Goal: Task Accomplishment & Management: Use online tool/utility

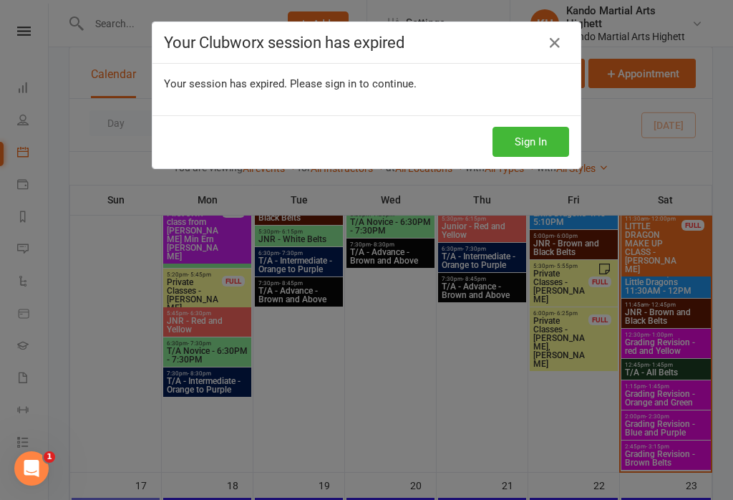
scroll to position [1730, 0]
click at [0, 11] on html "Prospect Member Non-attending contact Class / event Appointment Grading event T…" at bounding box center [366, 67] width 733 height 3595
click at [551, 127] on button "Sign In" at bounding box center [531, 142] width 77 height 30
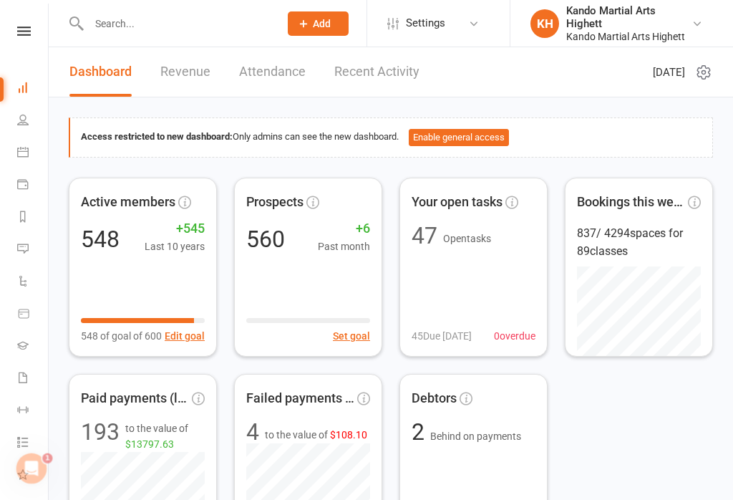
click at [34, 153] on link "Calendar" at bounding box center [33, 154] width 32 height 32
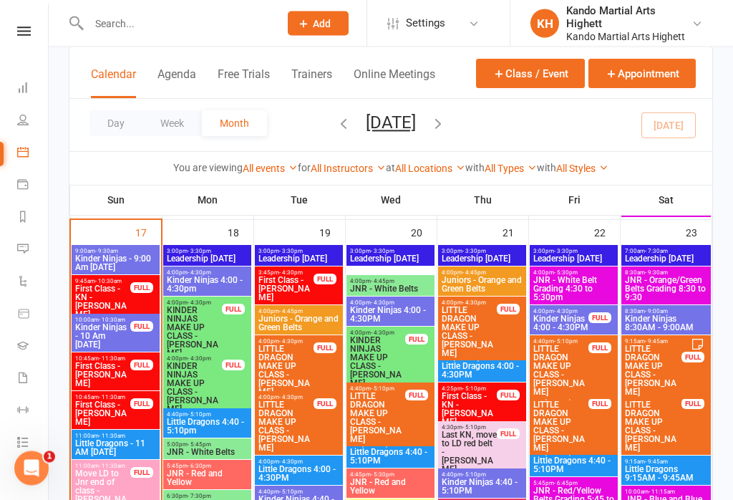
scroll to position [1983, 0]
click at [122, 294] on span "First Class - KN - [PERSON_NAME]" at bounding box center [102, 301] width 57 height 34
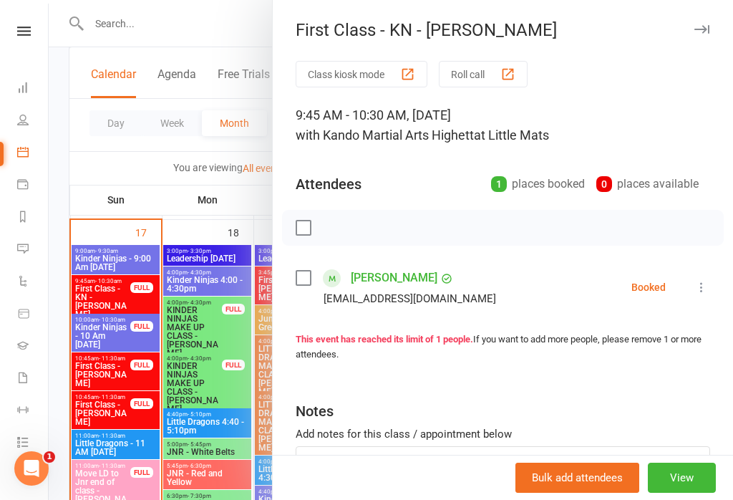
click at [270, 438] on div at bounding box center [391, 250] width 685 height 500
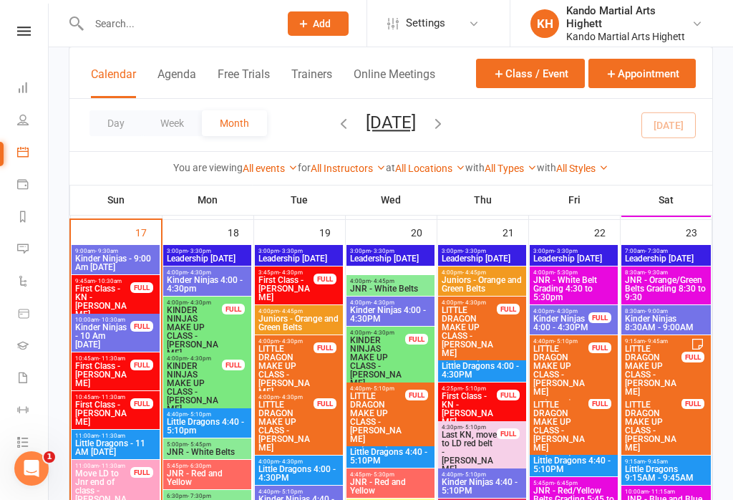
click at [142, 328] on div "FULL" at bounding box center [141, 326] width 23 height 11
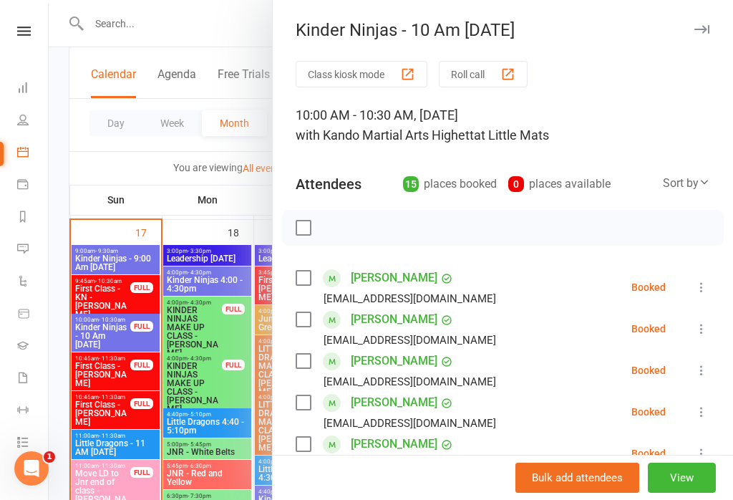
click at [138, 258] on div at bounding box center [391, 250] width 685 height 500
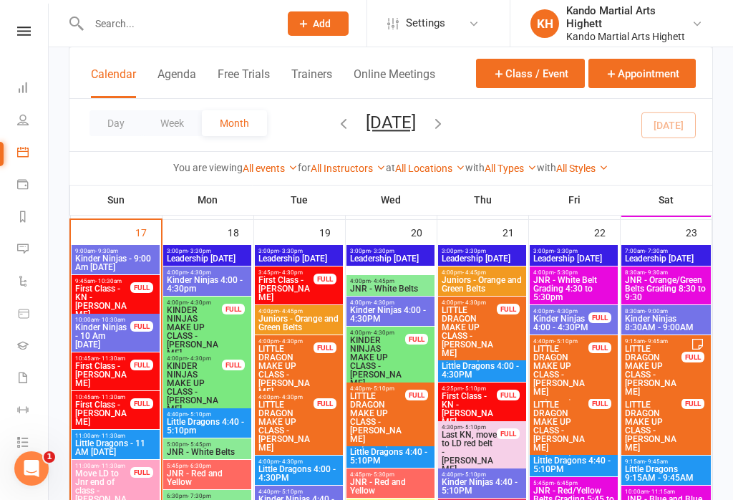
click at [138, 247] on div "9:00am - 9:30am Kinder Ninjas - 9:00 Am Sunday" at bounding box center [116, 259] width 88 height 29
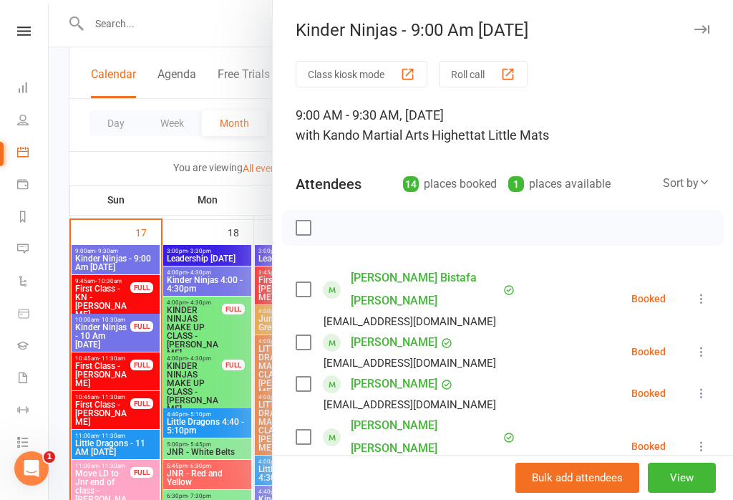
click at [495, 80] on button "Roll call" at bounding box center [483, 74] width 89 height 27
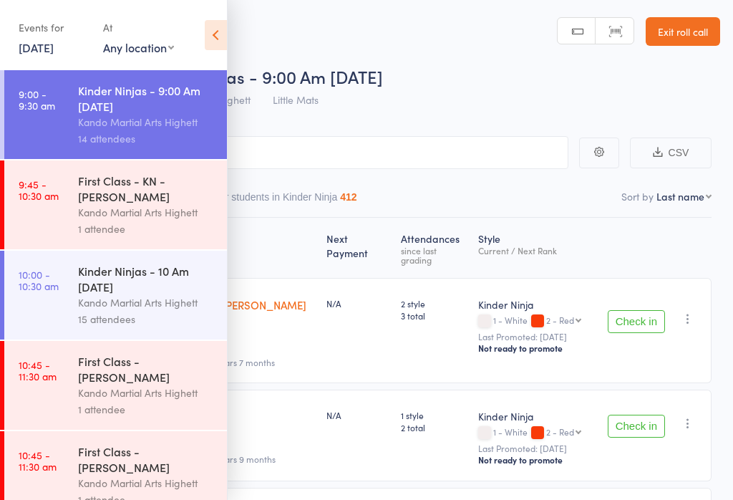
click at [226, 34] on icon at bounding box center [216, 35] width 22 height 30
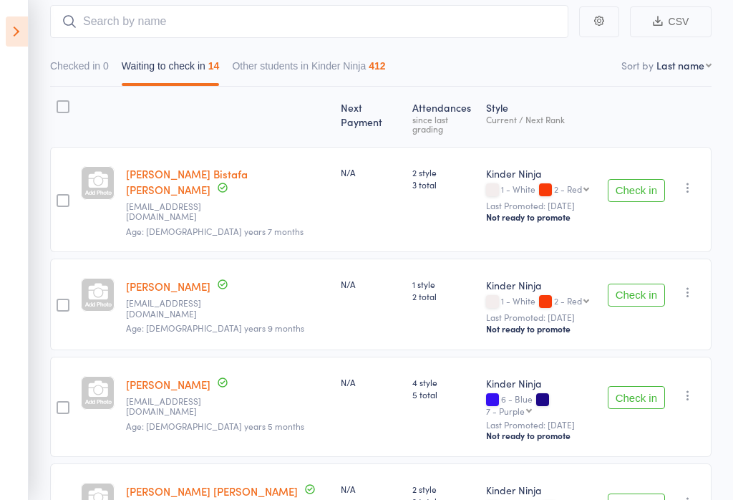
scroll to position [138, 0]
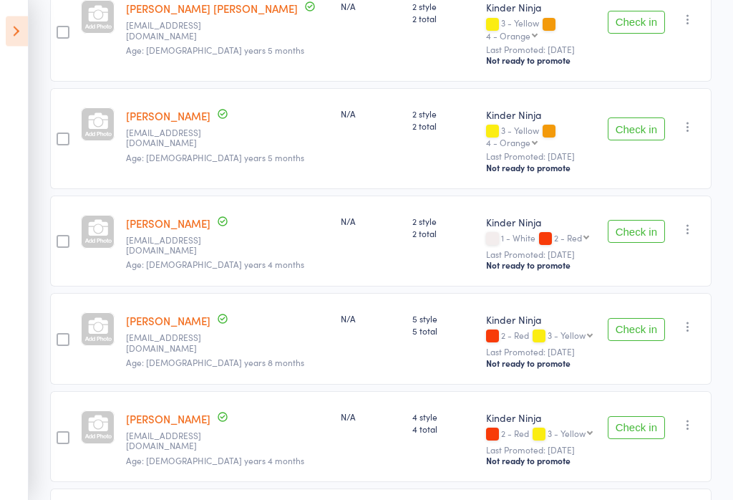
click at [653, 319] on button "Check in" at bounding box center [636, 330] width 57 height 23
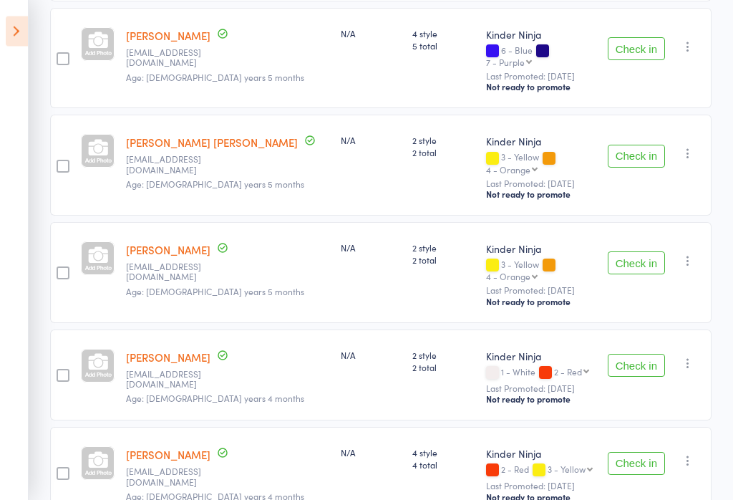
click at [21, 16] on icon at bounding box center [17, 31] width 22 height 30
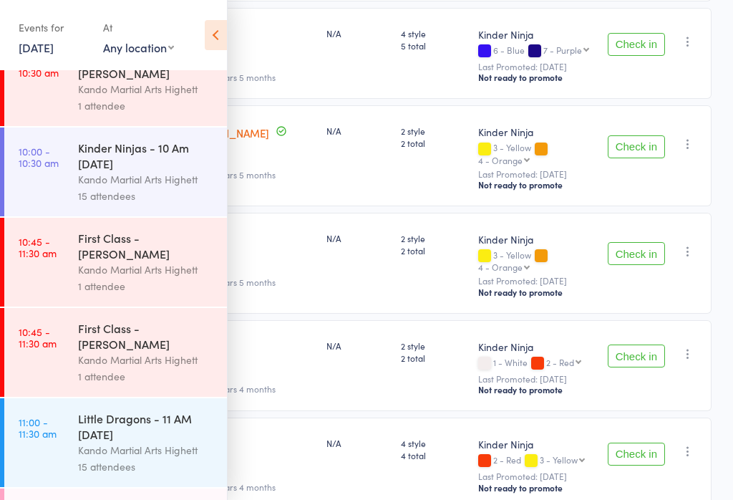
scroll to position [123, 0]
click at [223, 30] on icon at bounding box center [216, 35] width 22 height 30
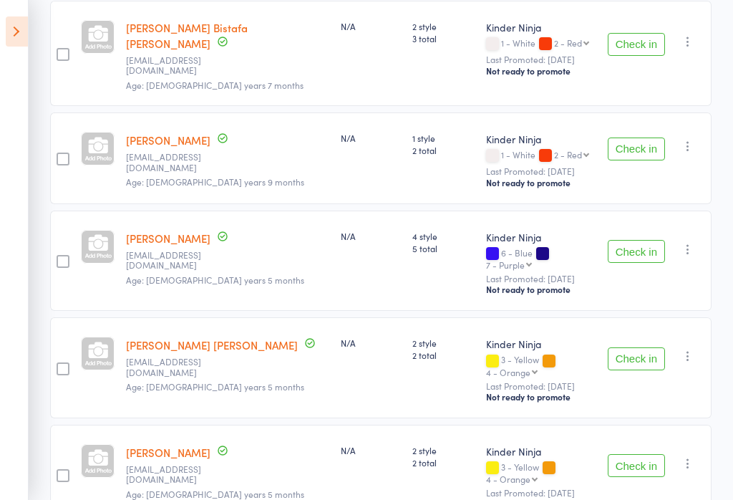
scroll to position [278, 0]
click at [635, 239] on button "Check in" at bounding box center [636, 250] width 57 height 23
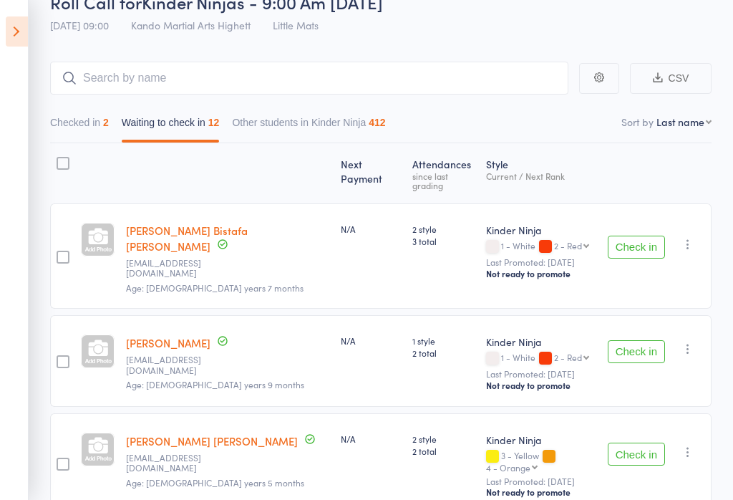
scroll to position [0, 0]
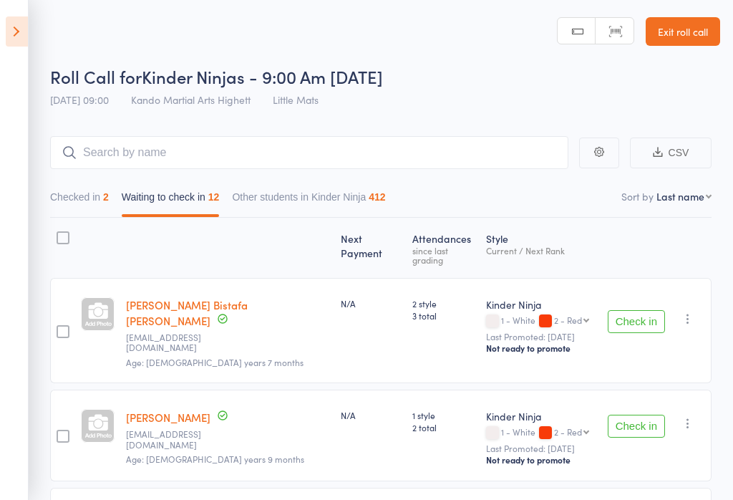
click at [103, 207] on button "Checked in 2" at bounding box center [79, 200] width 59 height 33
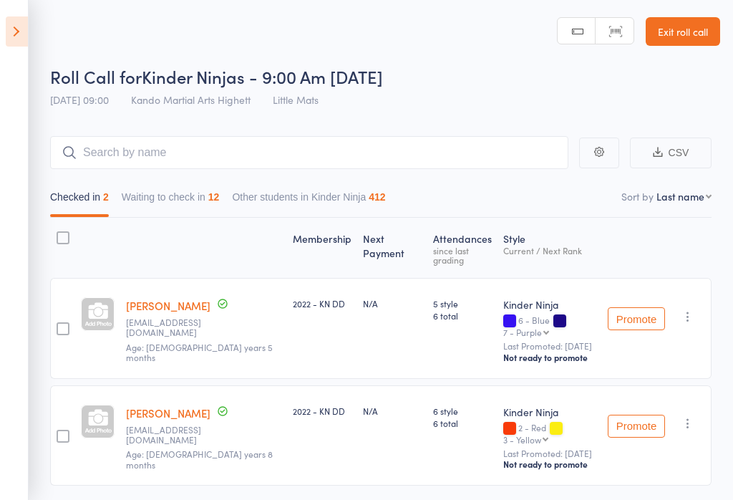
click at [201, 191] on button "Waiting to check in 12" at bounding box center [171, 200] width 98 height 33
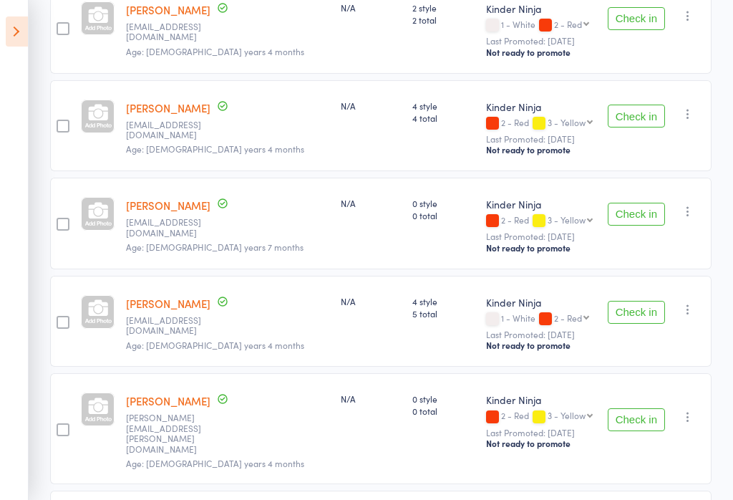
scroll to position [738, 0]
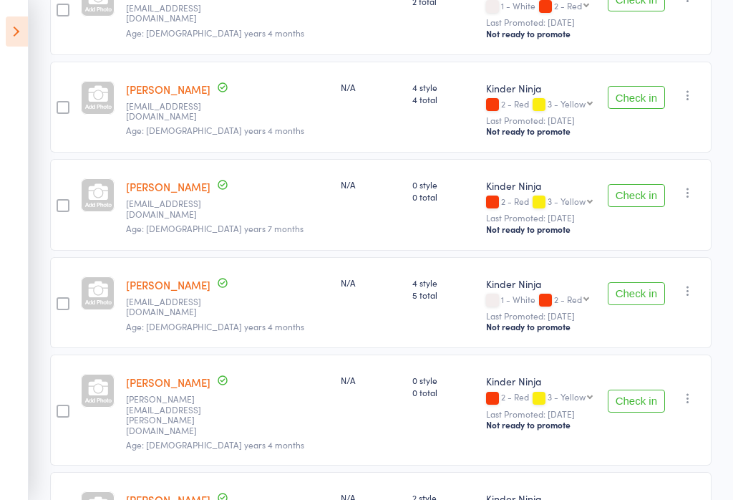
click at [649, 390] on button "Check in" at bounding box center [636, 401] width 57 height 23
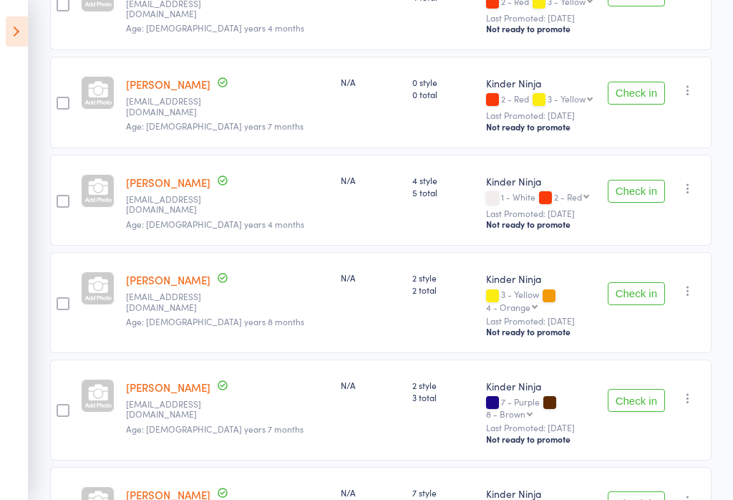
scroll to position [887, 0]
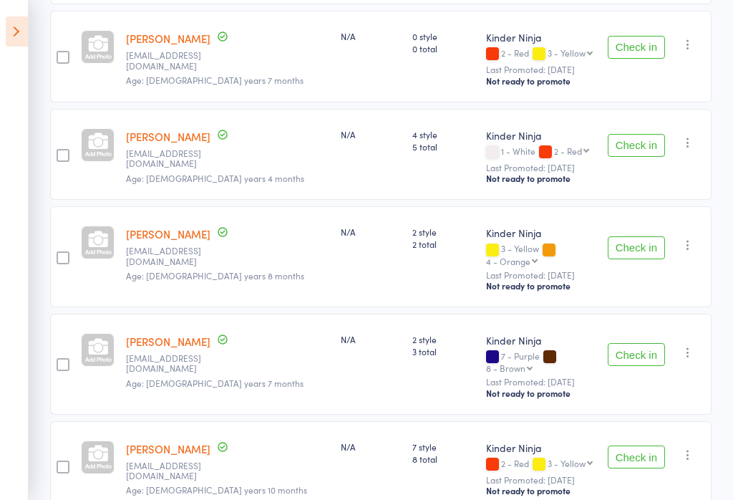
click at [625, 445] on button "Check in" at bounding box center [636, 456] width 57 height 23
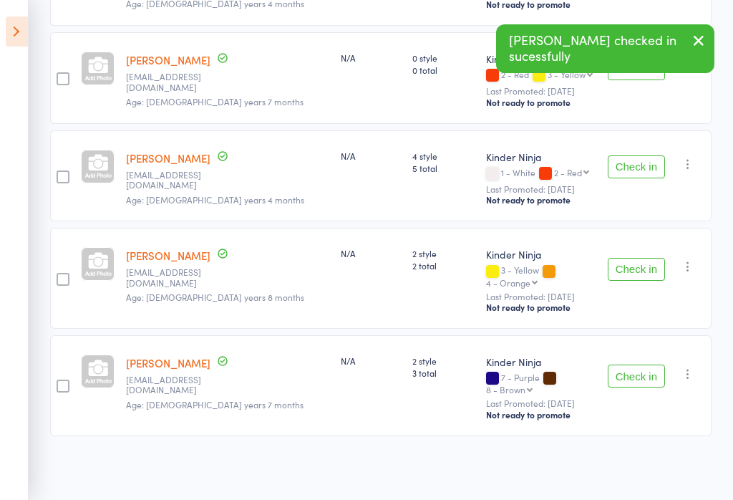
scroll to position [789, 0]
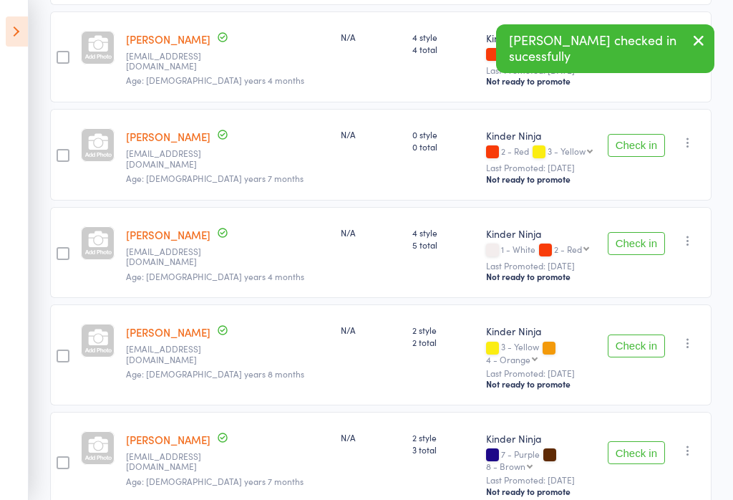
click at [642, 334] on button "Check in" at bounding box center [636, 345] width 57 height 23
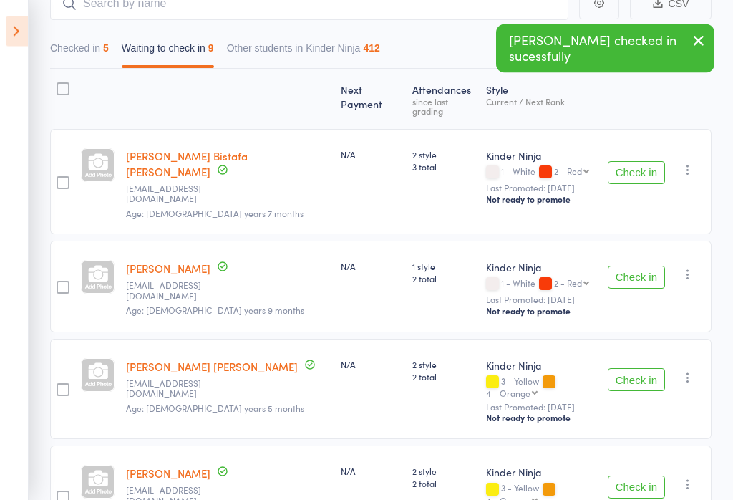
scroll to position [149, 0]
click at [639, 169] on button "Check in" at bounding box center [636, 172] width 57 height 23
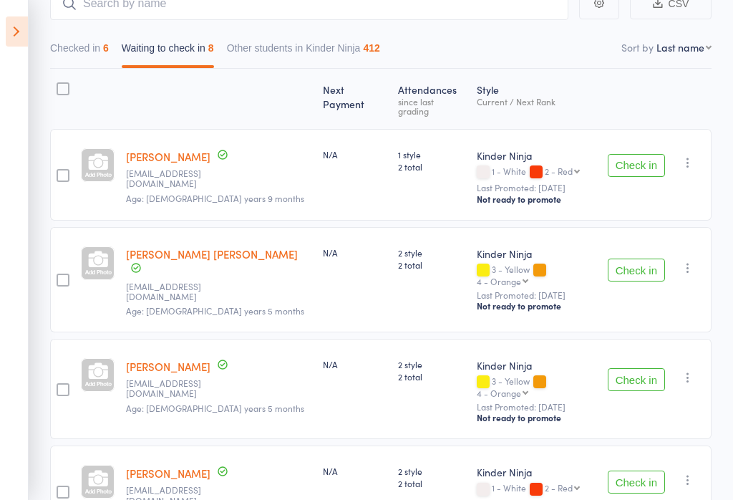
click at [494, 495] on div "Kinder Ninja 1 - White 2 - Red 2 - Red 3 - Yellow 4 - Orange 5 - Green 6 - Blue…" at bounding box center [536, 491] width 131 height 92
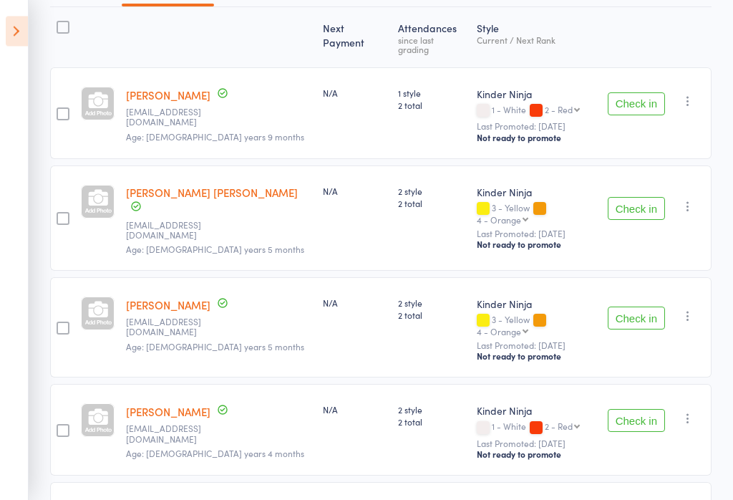
click at [640, 198] on button "Check in" at bounding box center [636, 209] width 57 height 23
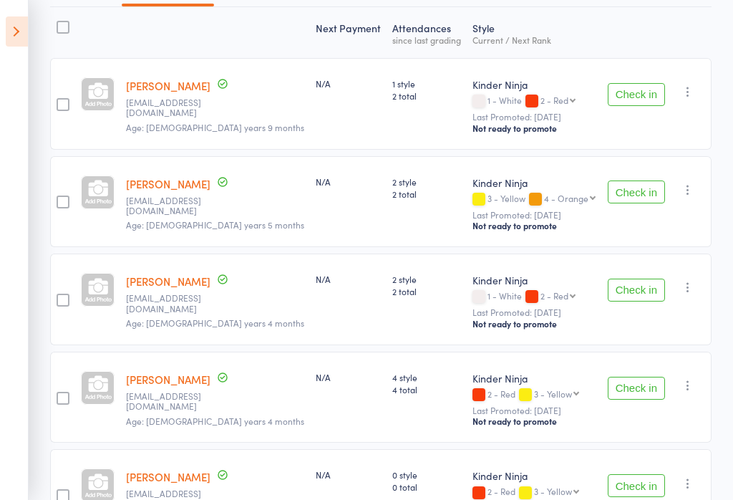
click at [635, 199] on button "Check in" at bounding box center [636, 191] width 57 height 23
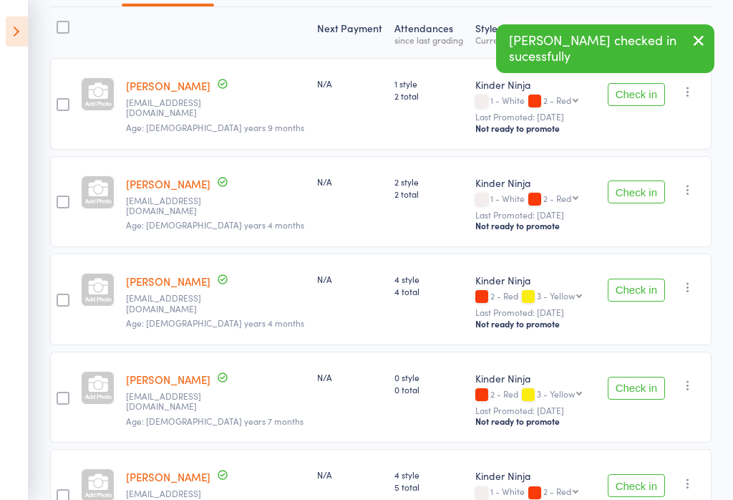
click at [635, 390] on button "Check in" at bounding box center [636, 388] width 57 height 23
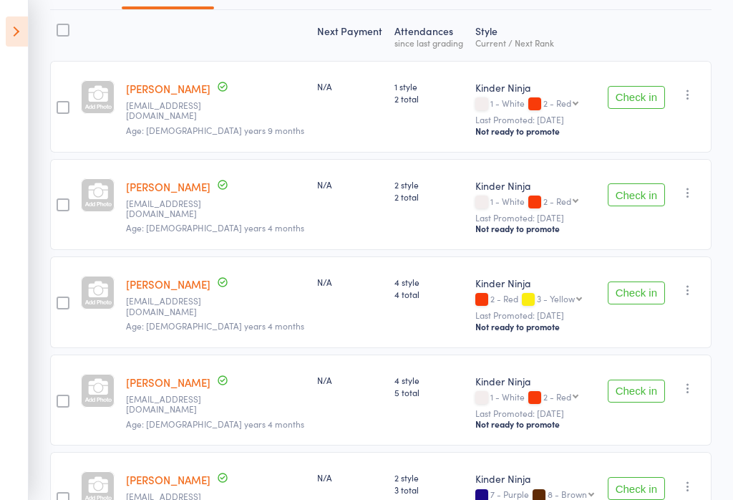
scroll to position [203, 0]
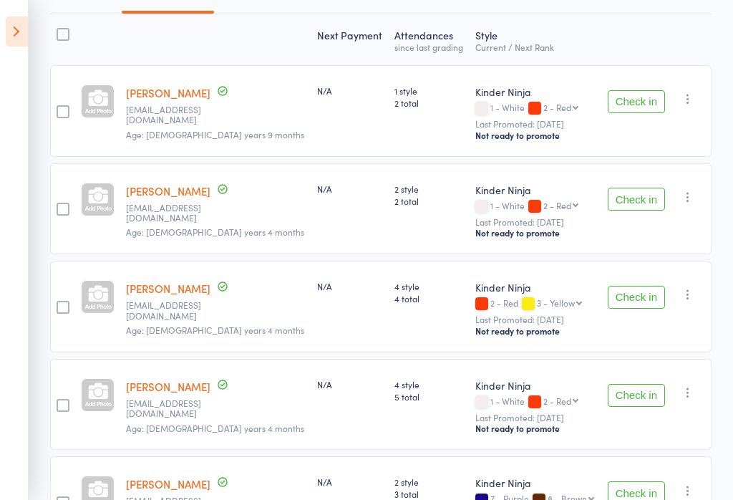
click at [645, 92] on button "Check in" at bounding box center [636, 101] width 57 height 23
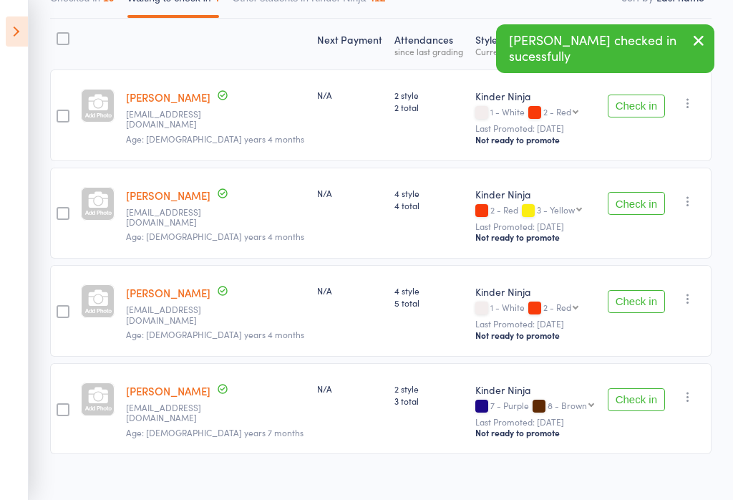
click at [637, 406] on button "Check in" at bounding box center [636, 399] width 57 height 23
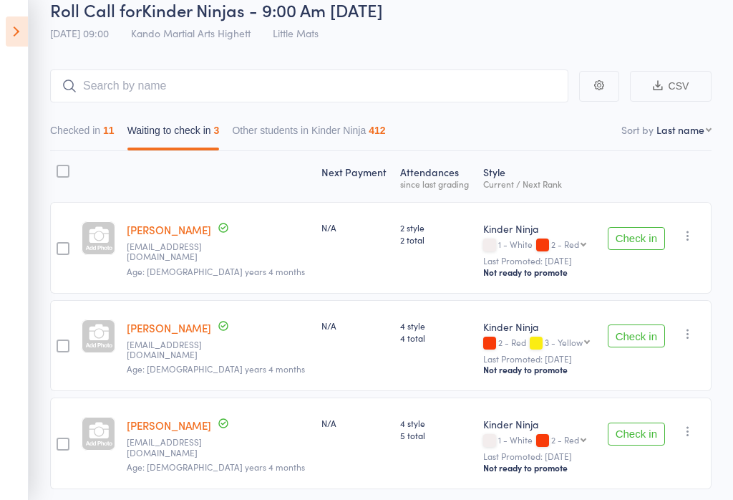
scroll to position [101, 0]
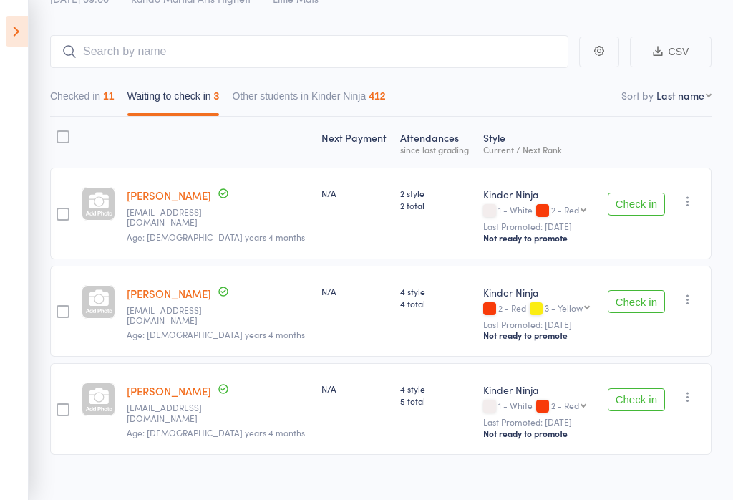
click at [3, 44] on aside "Events for [DATE] [DATE] [DATE] Sun Mon Tue Wed Thu Fri Sat 31 27 28 29 30 31 0…" at bounding box center [14, 250] width 29 height 500
click at [33, 21] on main "CSV Checked in 11 Waiting to check in 3 Other students in Kinder Ninja 412 Sort…" at bounding box center [366, 266] width 733 height 505
click at [18, 32] on icon at bounding box center [17, 31] width 22 height 30
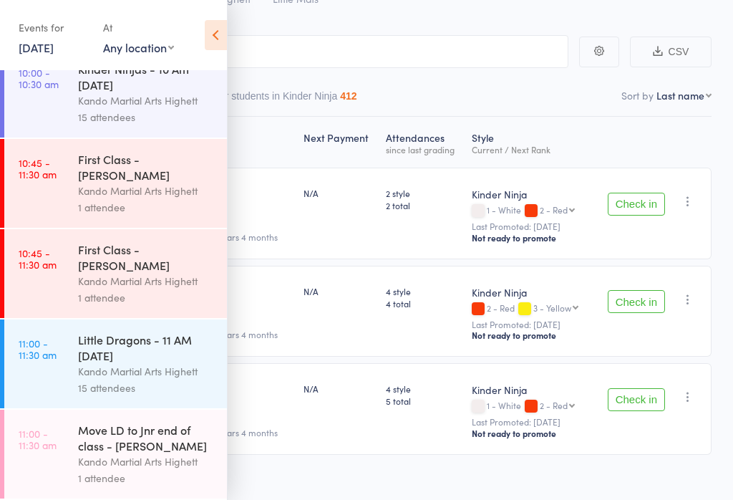
scroll to position [35, 0]
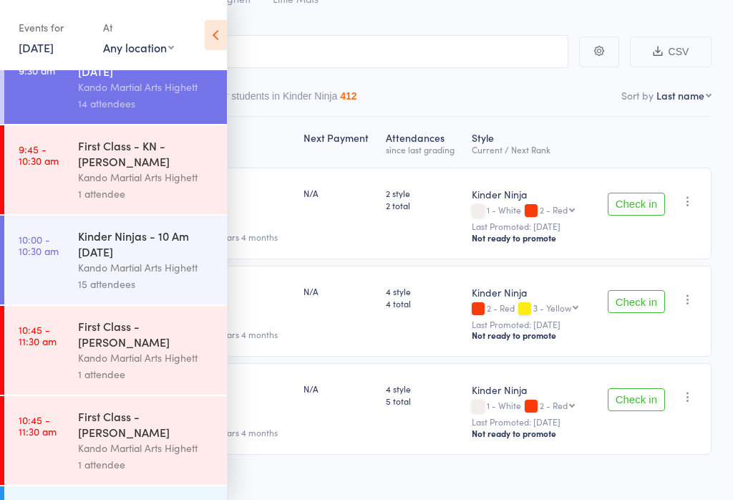
click at [154, 259] on div "Kinder Ninjas - 10 Am [DATE]" at bounding box center [146, 244] width 137 height 32
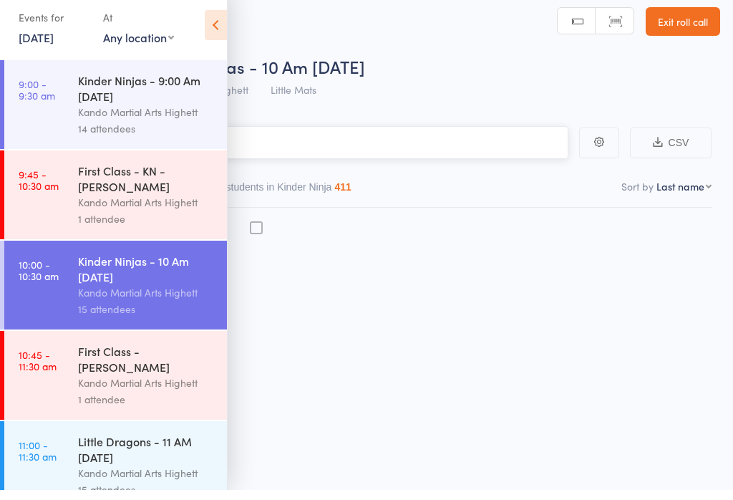
scroll to position [10, 0]
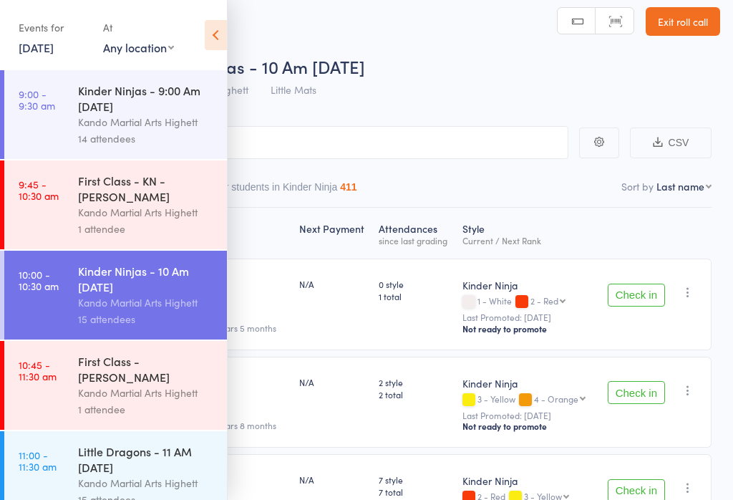
click at [226, 37] on icon at bounding box center [216, 35] width 22 height 30
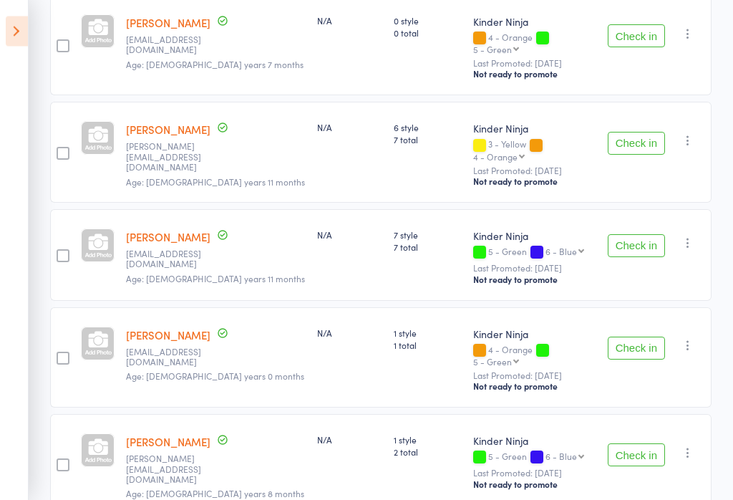
scroll to position [593, 0]
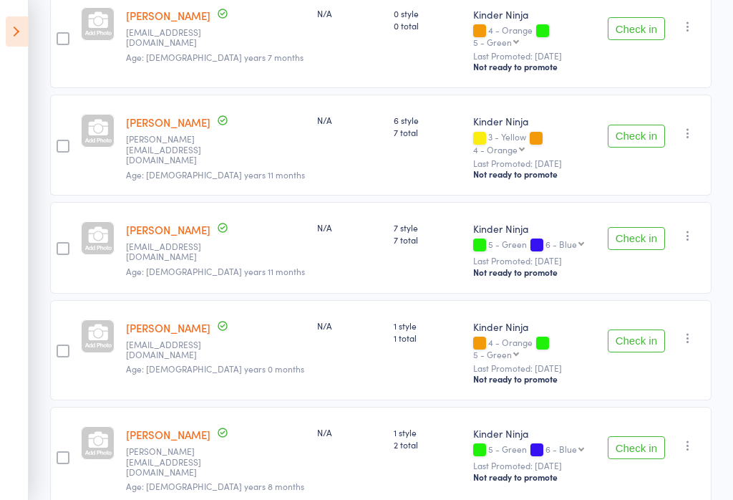
click at [626, 329] on button "Check in" at bounding box center [636, 340] width 57 height 23
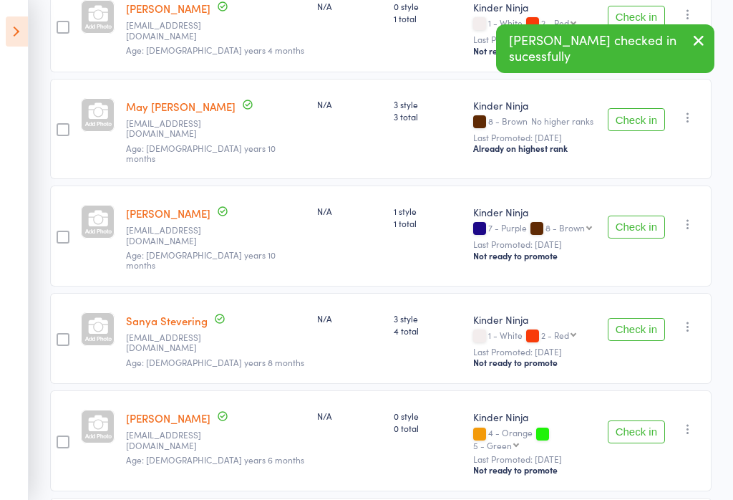
scroll to position [1018, 0]
click at [627, 319] on button "Check in" at bounding box center [636, 330] width 57 height 23
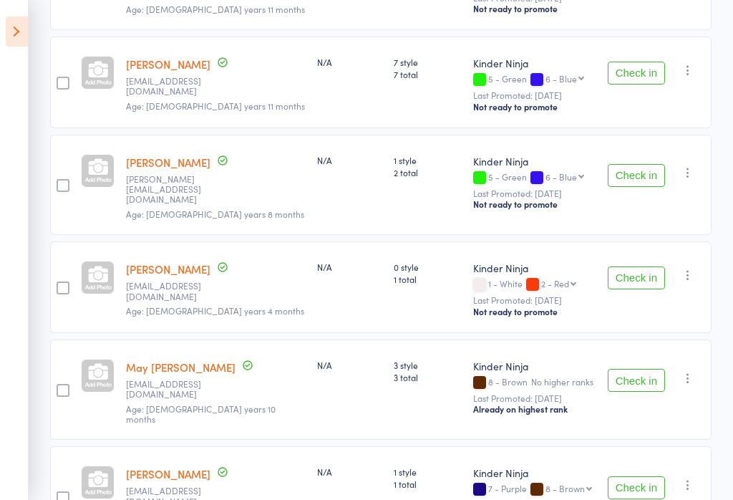
scroll to position [791, 0]
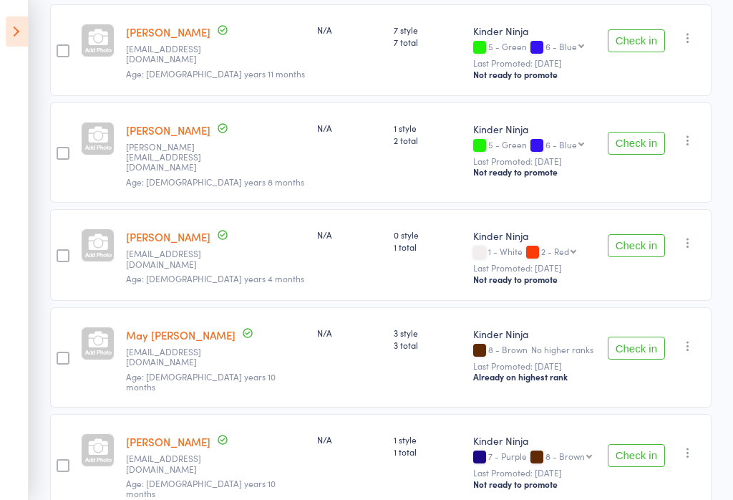
click at [631, 444] on button "Check in" at bounding box center [636, 455] width 57 height 23
click at [633, 337] on button "Check in" at bounding box center [636, 348] width 57 height 23
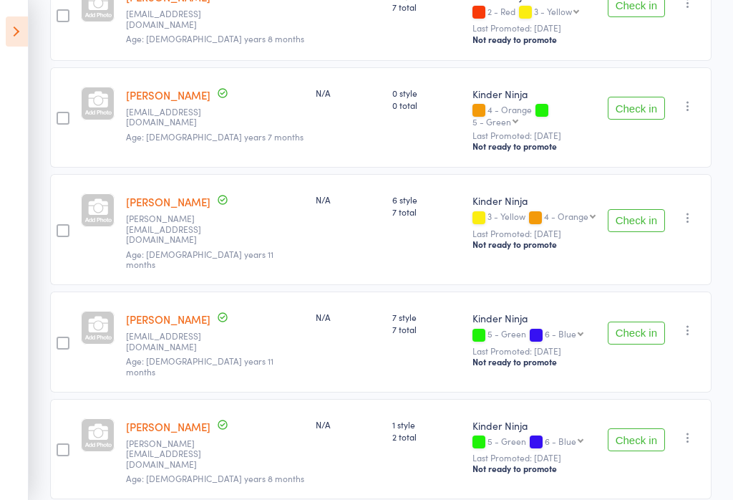
scroll to position [504, 0]
click at [179, 312] on link "Kahlia Hanley" at bounding box center [168, 319] width 85 height 15
click at [178, 174] on div "Lily Gunasekara c.e.gunasekara@outlook.com Age: 4 years 11 months" at bounding box center [215, 229] width 190 height 111
click at [188, 194] on link "Lily Gunasekara" at bounding box center [168, 201] width 85 height 15
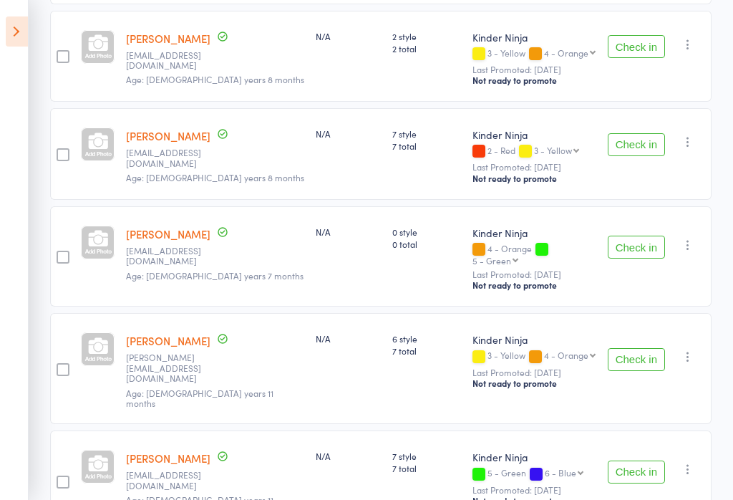
scroll to position [0, 0]
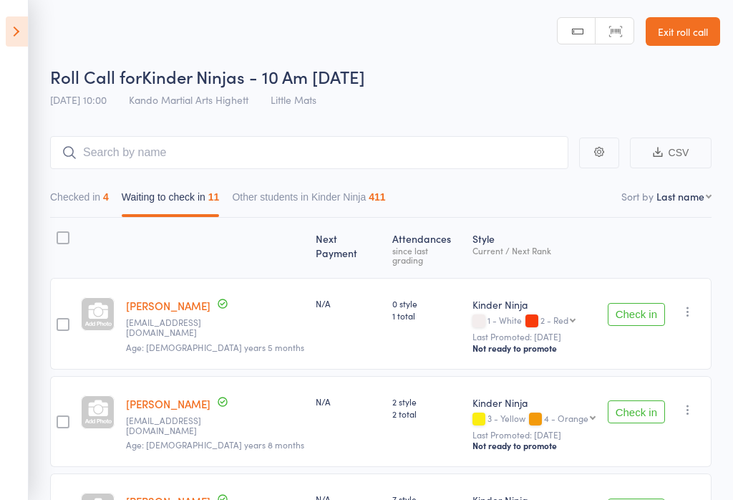
click at [21, 16] on icon at bounding box center [17, 31] width 22 height 30
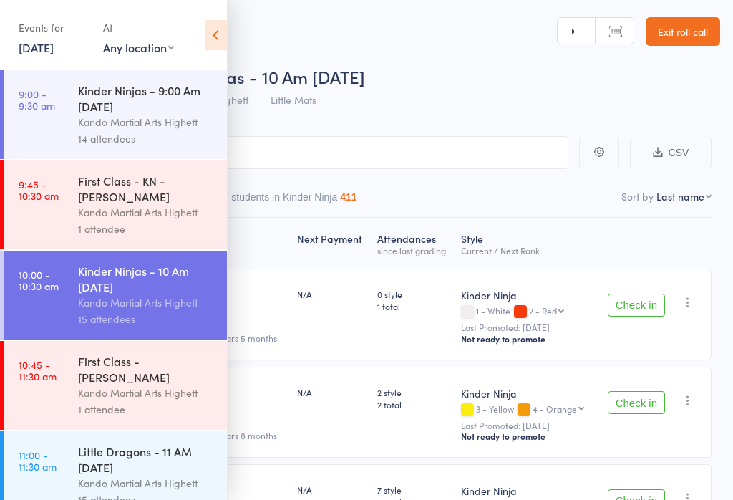
click at [208, 32] on icon at bounding box center [216, 35] width 22 height 30
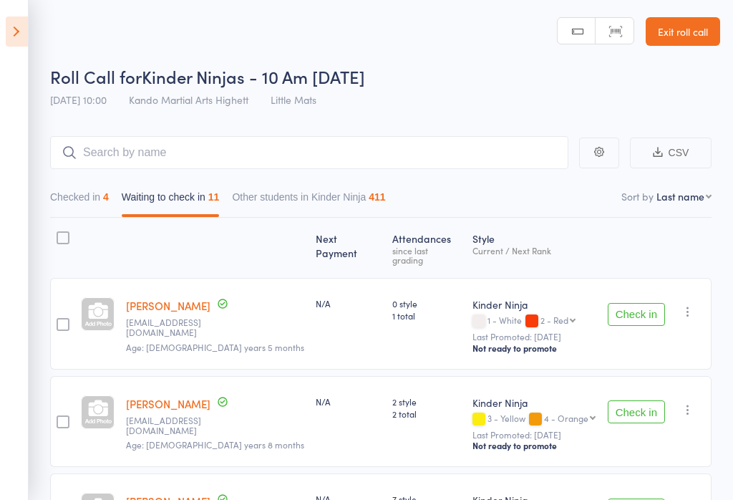
click at [27, 40] on icon at bounding box center [17, 31] width 22 height 30
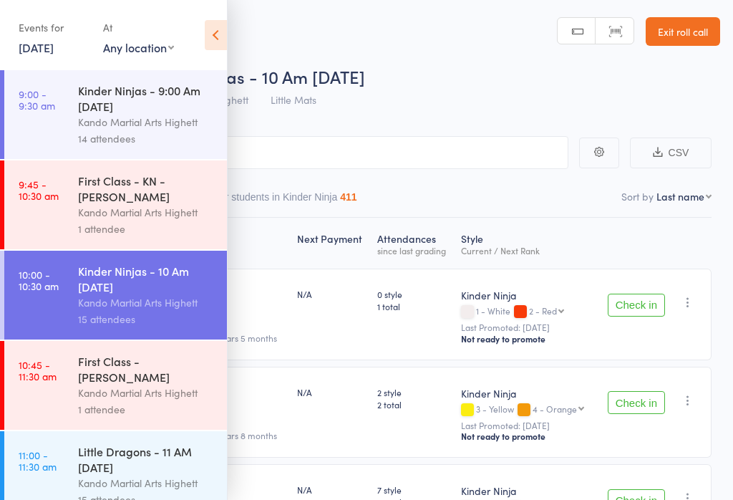
click at [49, 48] on link "[DATE]" at bounding box center [36, 47] width 35 height 16
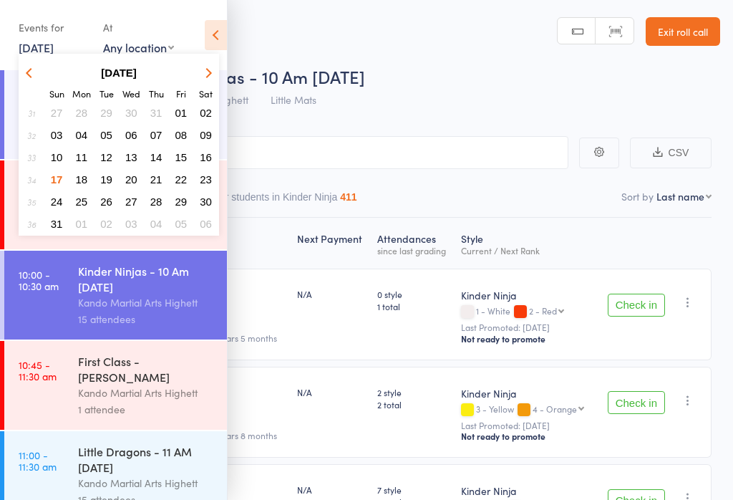
click at [663, 43] on link "Exit roll call" at bounding box center [683, 31] width 74 height 29
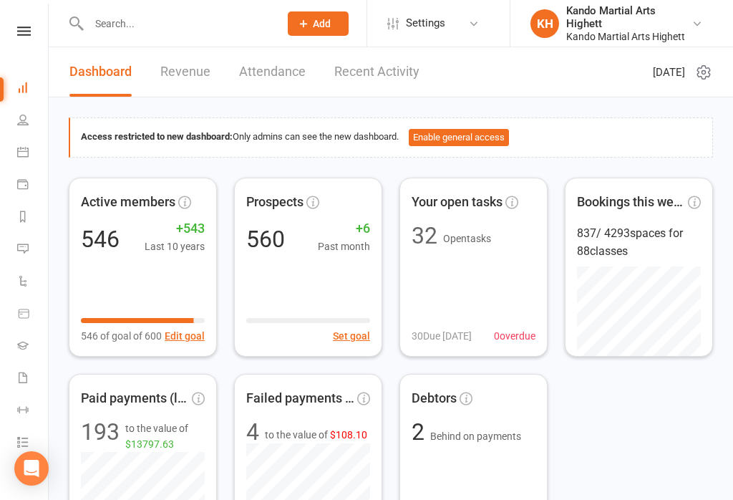
click at [34, 152] on link "Calendar" at bounding box center [33, 154] width 32 height 32
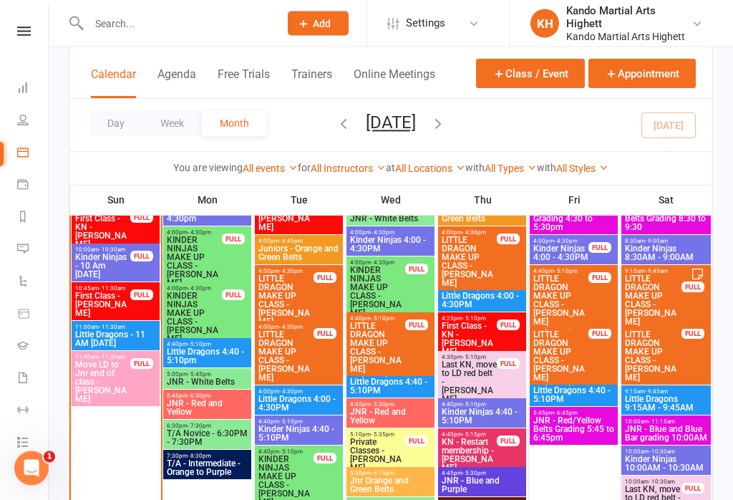
scroll to position [2089, 0]
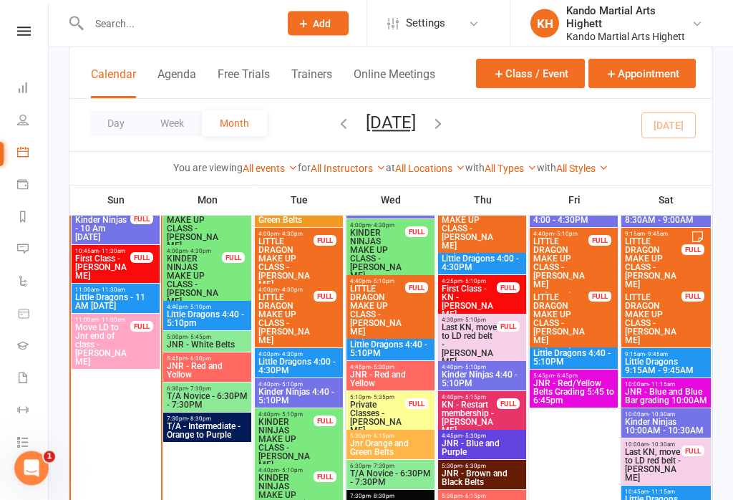
click at [123, 239] on span "Kinder Ninjas - 10 Am [DATE]" at bounding box center [102, 229] width 57 height 26
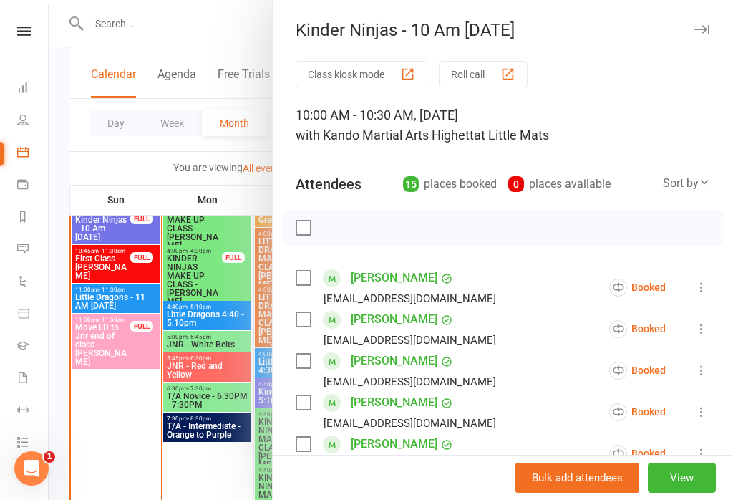
click at [484, 61] on button "Roll call" at bounding box center [483, 74] width 89 height 27
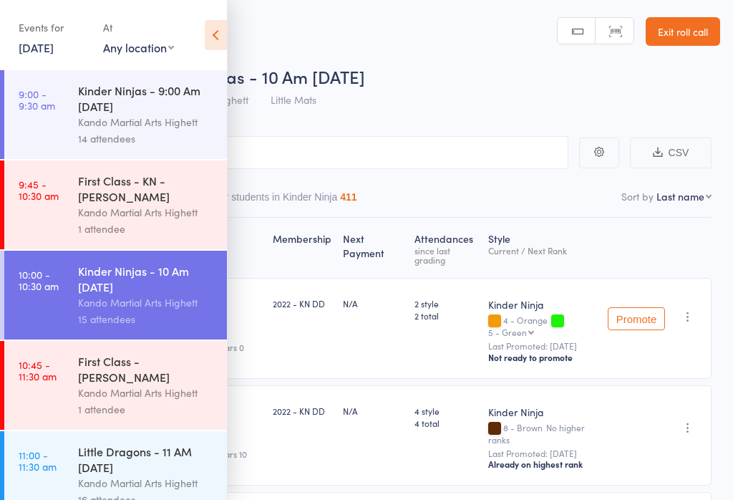
click at [219, 27] on icon at bounding box center [216, 35] width 22 height 30
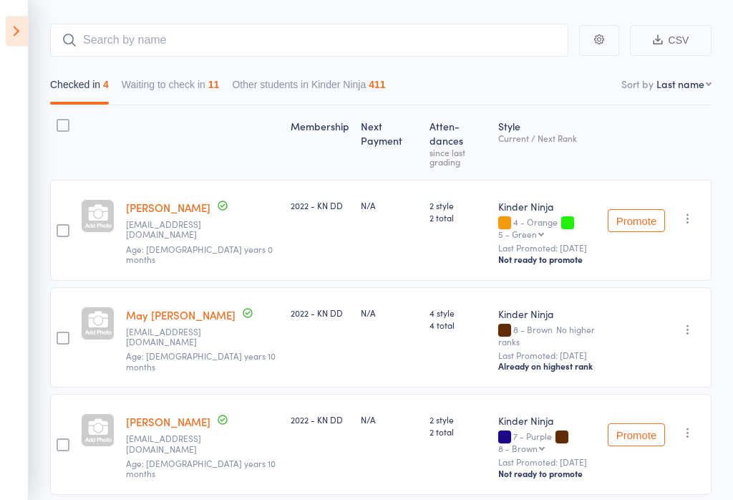
click at [179, 95] on button "Waiting to check in 11" at bounding box center [171, 88] width 98 height 33
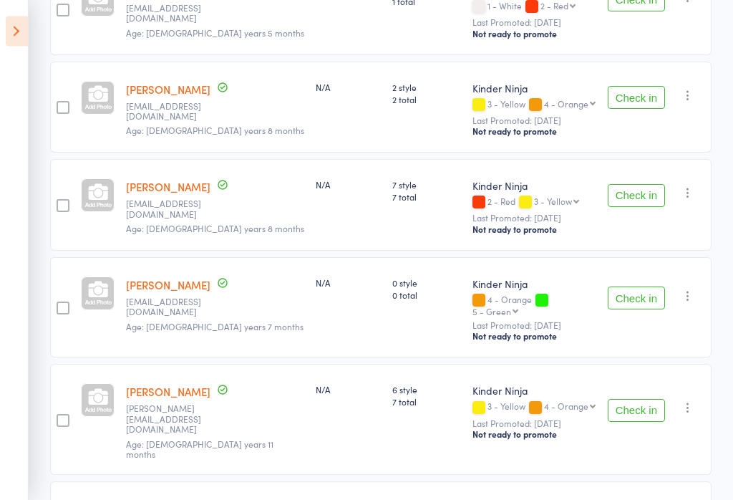
scroll to position [317, 0]
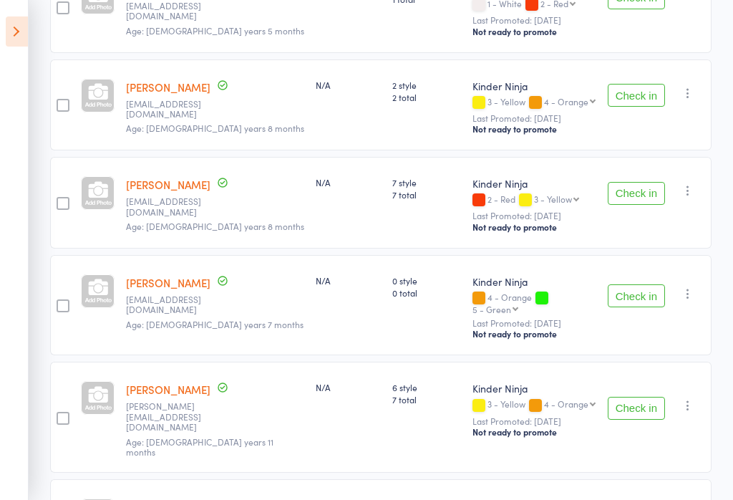
click at [652, 182] on button "Check in" at bounding box center [636, 193] width 57 height 23
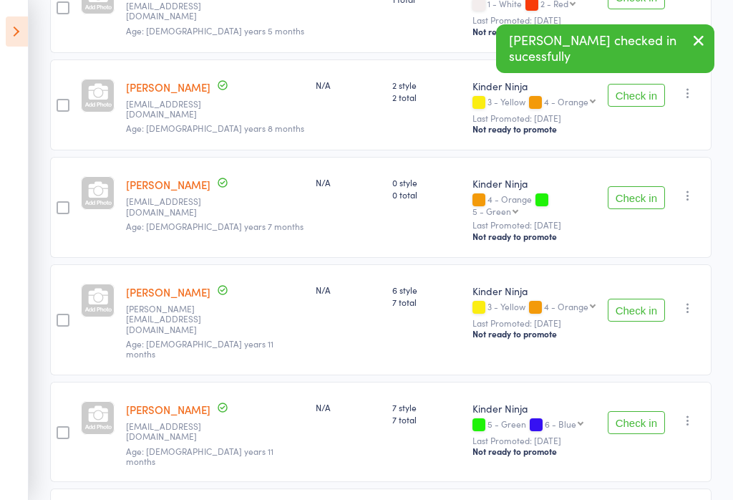
click at [637, 186] on button "Check in" at bounding box center [636, 197] width 57 height 23
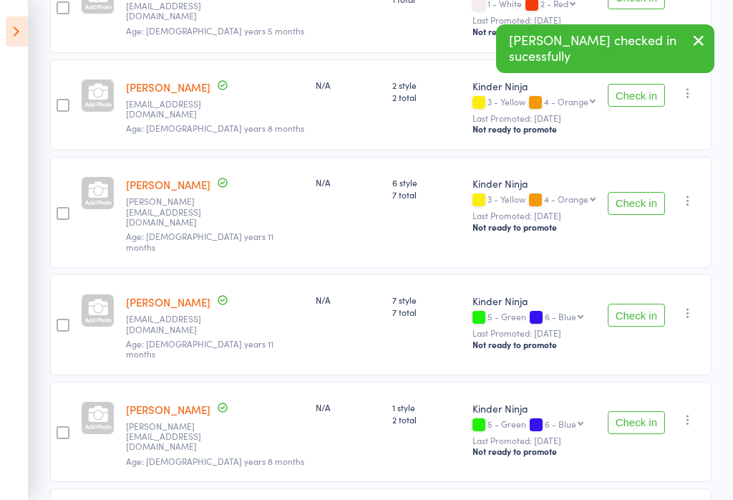
click at [642, 304] on button "Check in" at bounding box center [636, 315] width 57 height 23
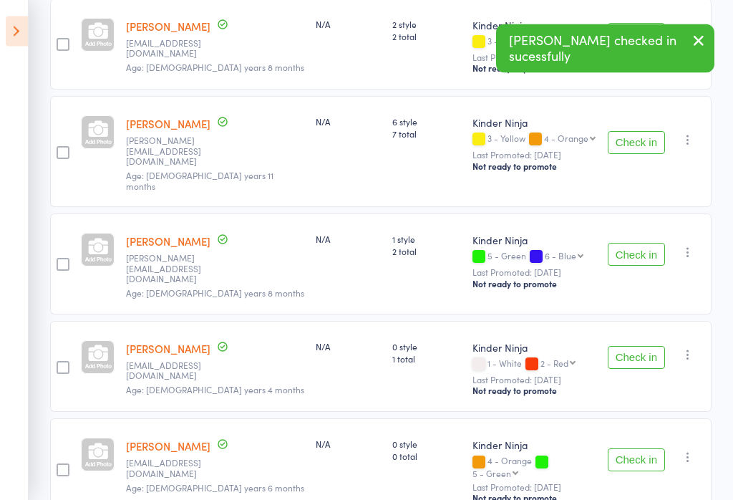
scroll to position [377, 0]
click at [639, 243] on button "Check in" at bounding box center [636, 254] width 57 height 23
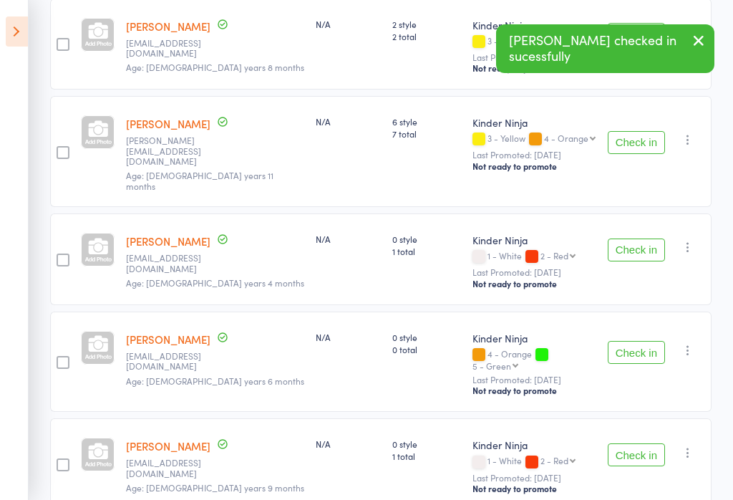
click at [643, 341] on button "Check in" at bounding box center [636, 352] width 57 height 23
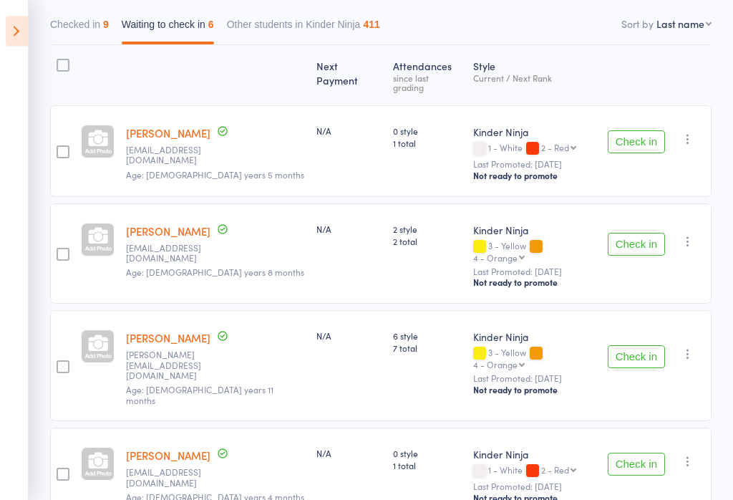
scroll to position [171, 0]
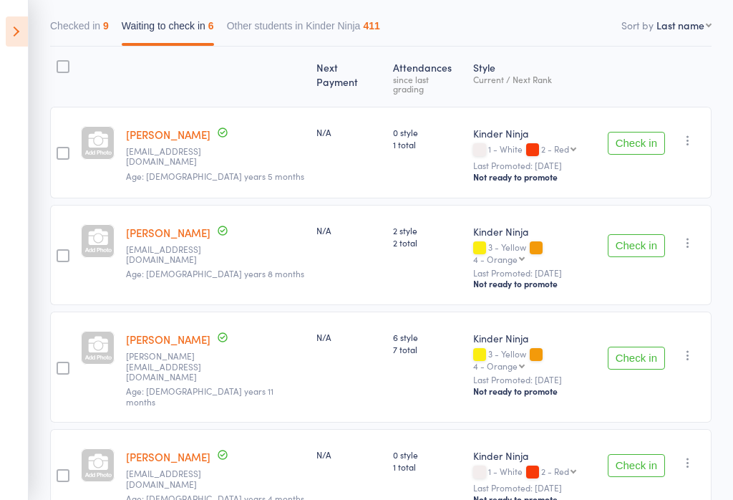
click at [637, 347] on button "Check in" at bounding box center [636, 358] width 57 height 23
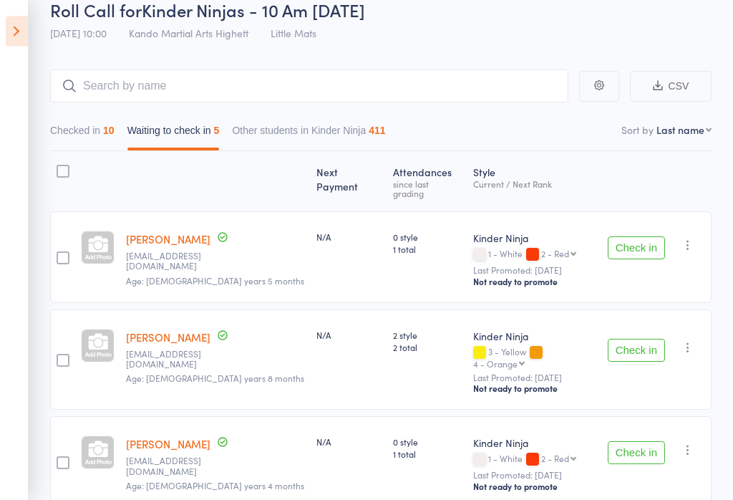
scroll to position [68, 0]
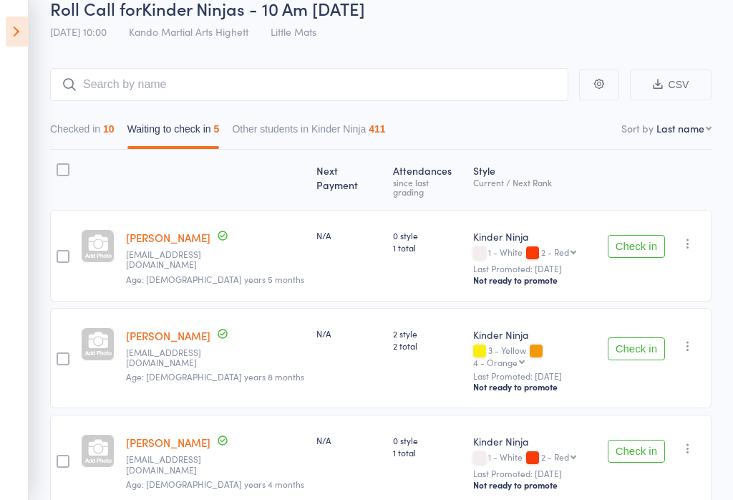
click at [103, 131] on button "Checked in 10" at bounding box center [82, 132] width 64 height 33
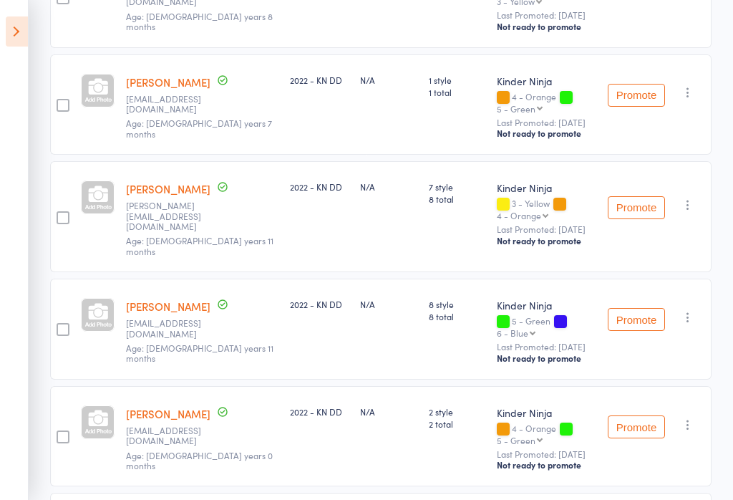
scroll to position [0, 0]
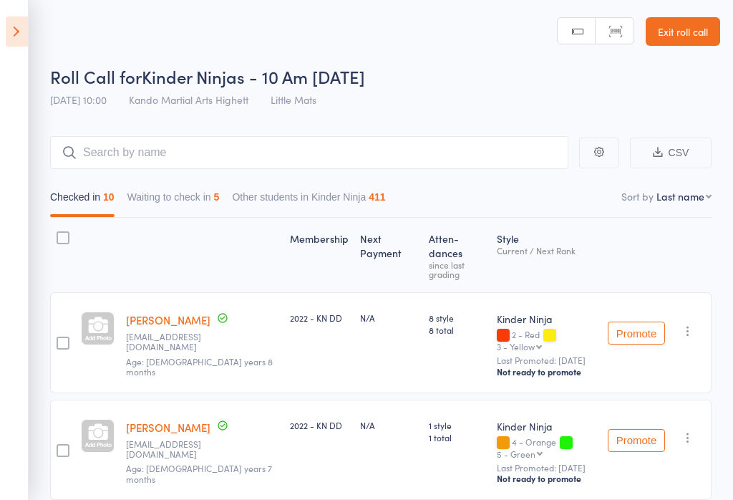
click at [218, 215] on button "Waiting to check in 5" at bounding box center [173, 200] width 92 height 33
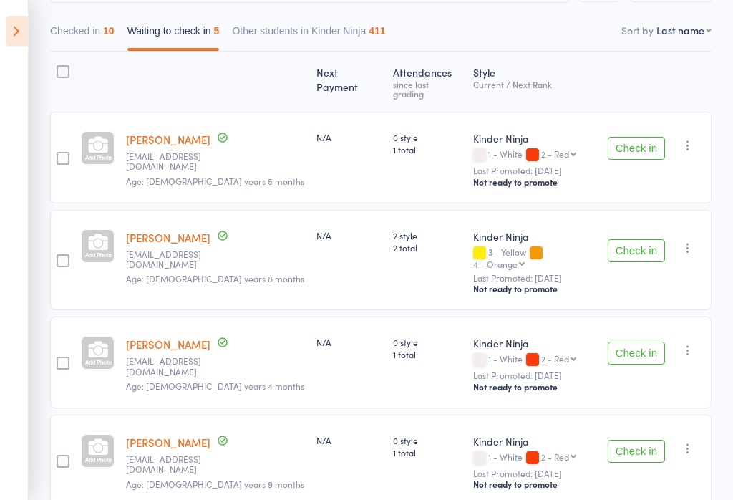
scroll to position [168, 0]
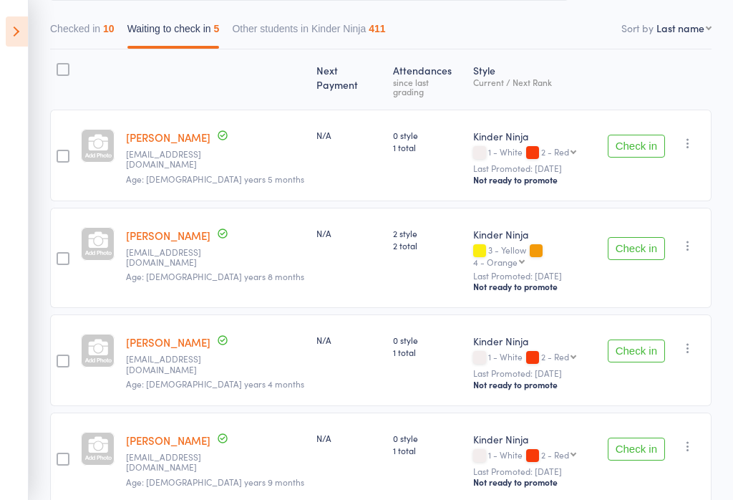
click at [647, 237] on button "Check in" at bounding box center [636, 248] width 57 height 23
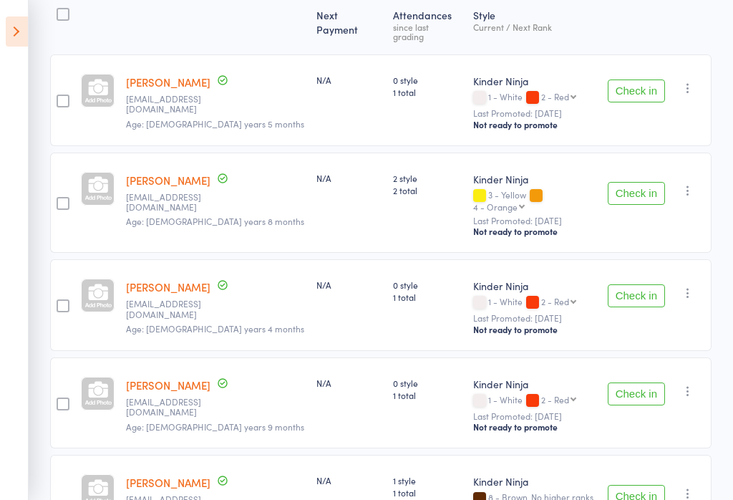
scroll to position [199, 0]
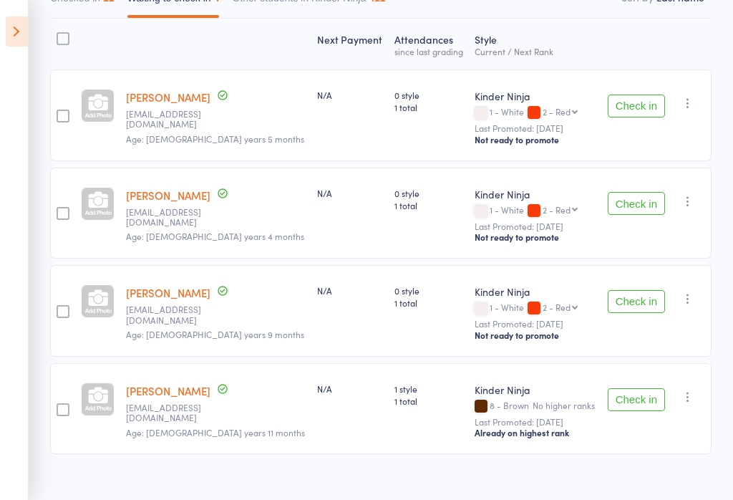
click at [732, 337] on main "CSV Checked in 11 Waiting to check in 4 Other students in Kinder Ninja 411 Sort…" at bounding box center [366, 216] width 733 height 602
click at [24, 44] on icon at bounding box center [17, 31] width 22 height 30
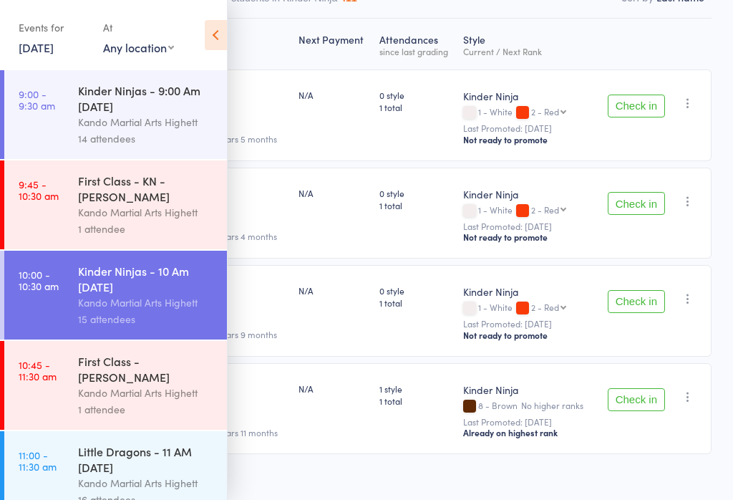
click at [172, 475] on div "Little Dragons - 11 AM [DATE]" at bounding box center [146, 459] width 137 height 32
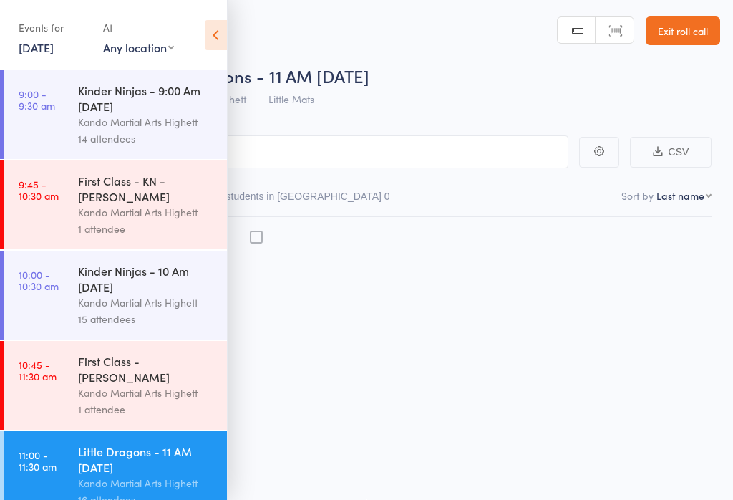
scroll to position [10, 0]
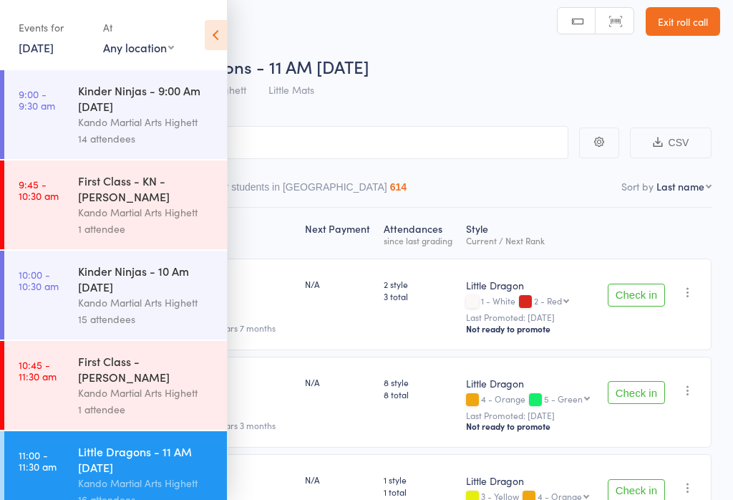
click at [199, 41] on div "Events for 17 Aug, 2025 17 Aug, 2025 August 2025 Sun Mon Tue Wed Thu Fri Sat 31…" at bounding box center [113, 36] width 227 height 72
click at [209, 31] on icon at bounding box center [216, 35] width 22 height 30
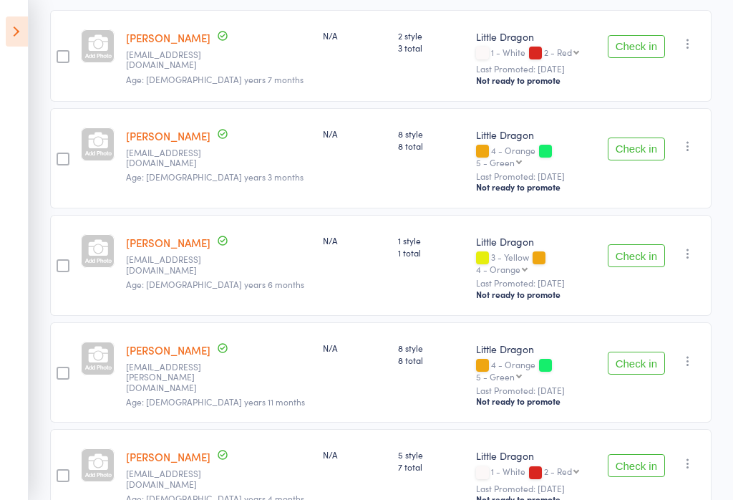
scroll to position [0, 0]
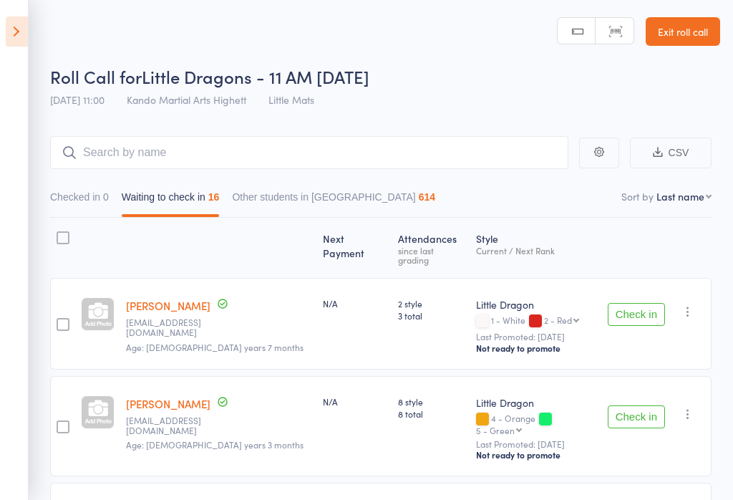
click at [554, 454] on div "Little Dragon 4 - Orange 5 - Green 5 - Green 6 - Blue 7 - Purple 8 - Brown Last…" at bounding box center [536, 426] width 131 height 101
click at [693, 65] on div "Roll Call for Little Dragons - 11 AM Sunday" at bounding box center [385, 76] width 670 height 24
click at [693, 42] on link "Exit roll call" at bounding box center [683, 31] width 74 height 29
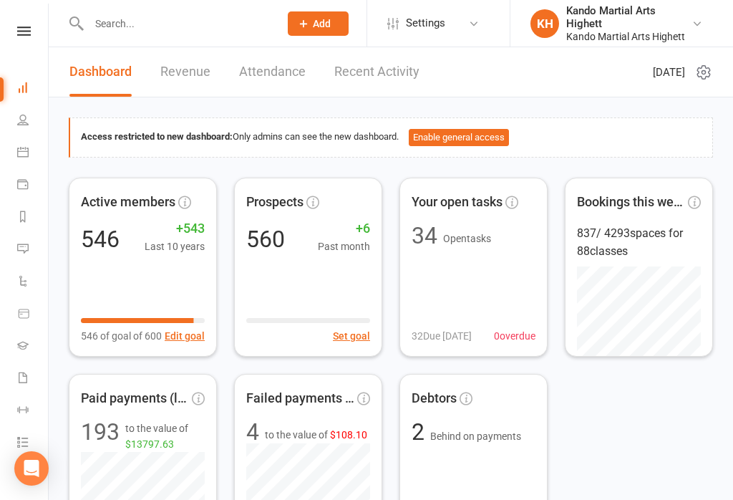
click at [155, 17] on input "text" at bounding box center [177, 24] width 185 height 20
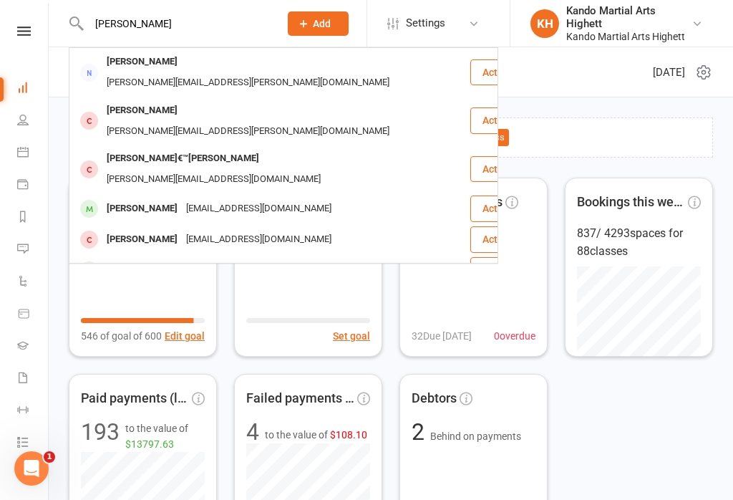
type input "[PERSON_NAME]"
click at [245, 198] on div "[EMAIL_ADDRESS][DOMAIN_NAME]" at bounding box center [259, 208] width 154 height 21
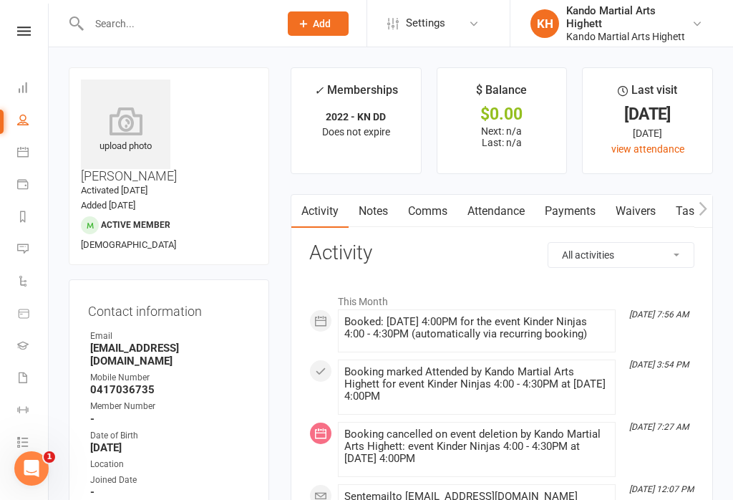
click at [23, 153] on icon at bounding box center [22, 151] width 11 height 11
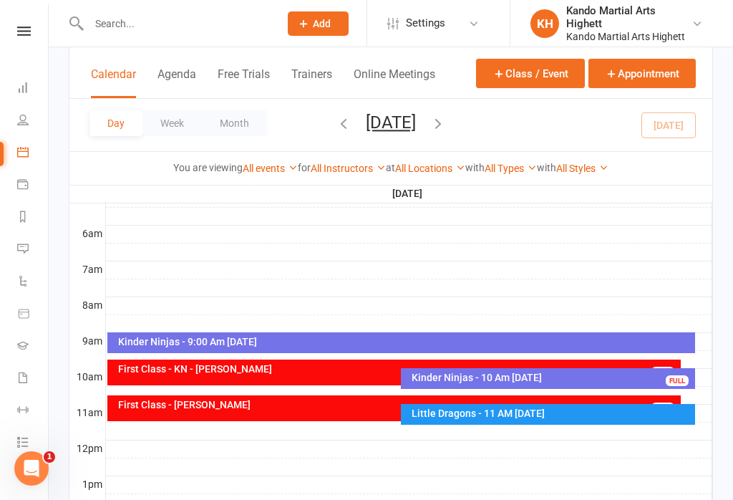
click at [481, 420] on div "Little Dragons - 11 AM [DATE]" at bounding box center [548, 414] width 294 height 21
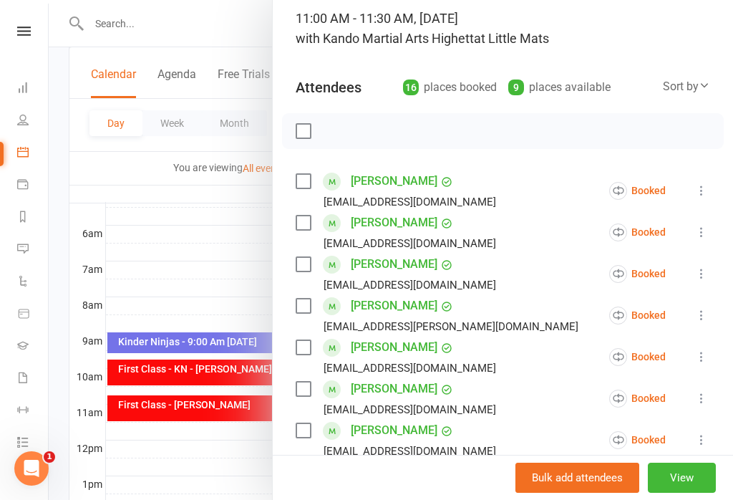
scroll to position [100, 0]
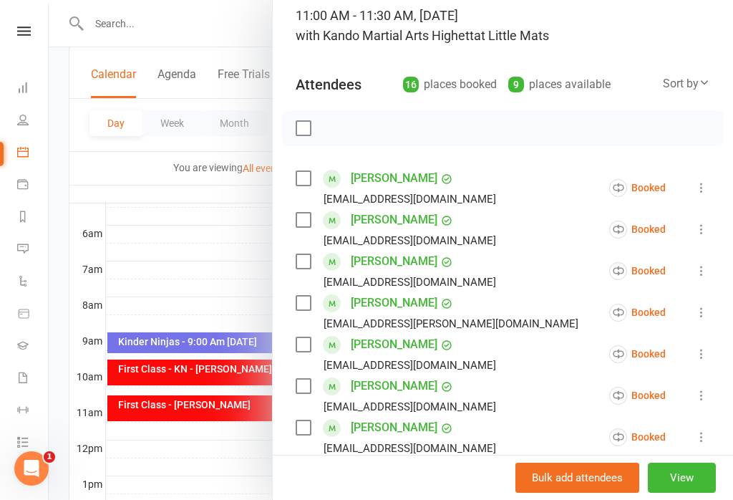
click at [697, 359] on icon at bounding box center [702, 354] width 14 height 14
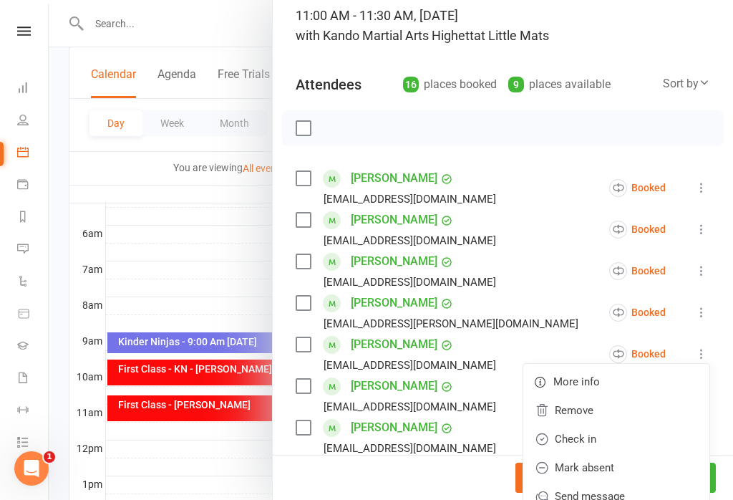
click at [585, 441] on link "Check in" at bounding box center [617, 439] width 186 height 29
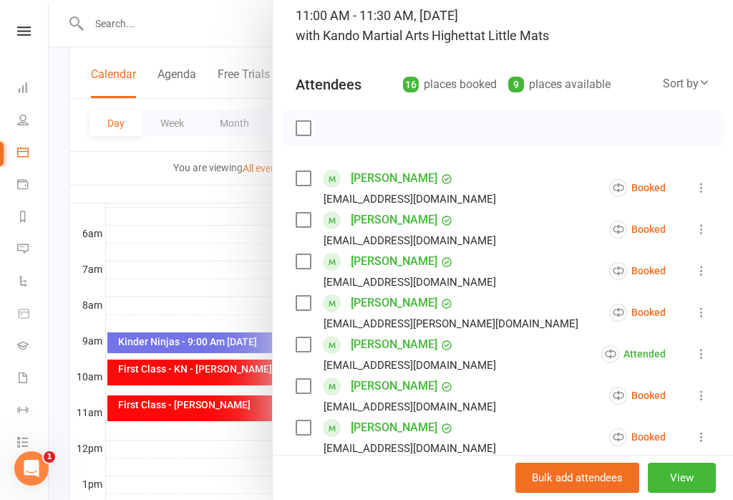
click at [731, 487] on div "Bulk add attendees View" at bounding box center [503, 477] width 461 height 45
click at [180, 266] on div at bounding box center [391, 250] width 685 height 500
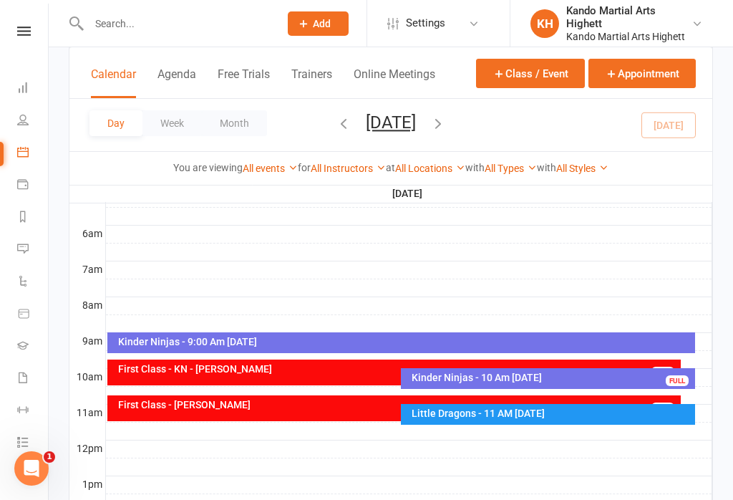
click at [172, 125] on button "Week" at bounding box center [172, 123] width 59 height 26
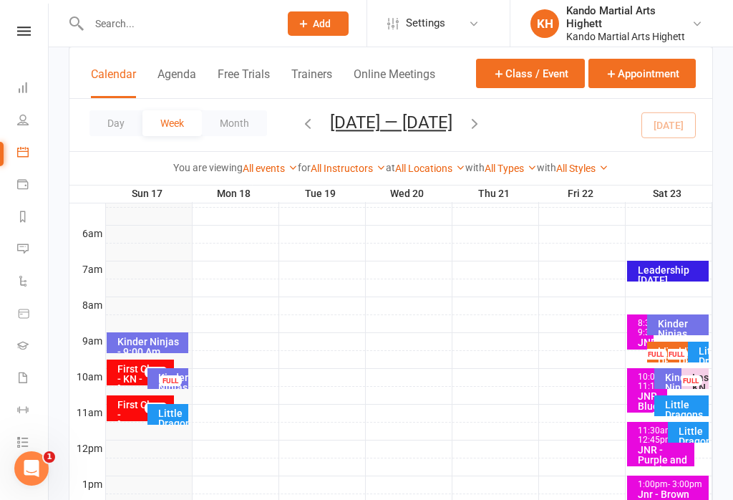
click at [217, 125] on button "Month" at bounding box center [234, 123] width 65 height 26
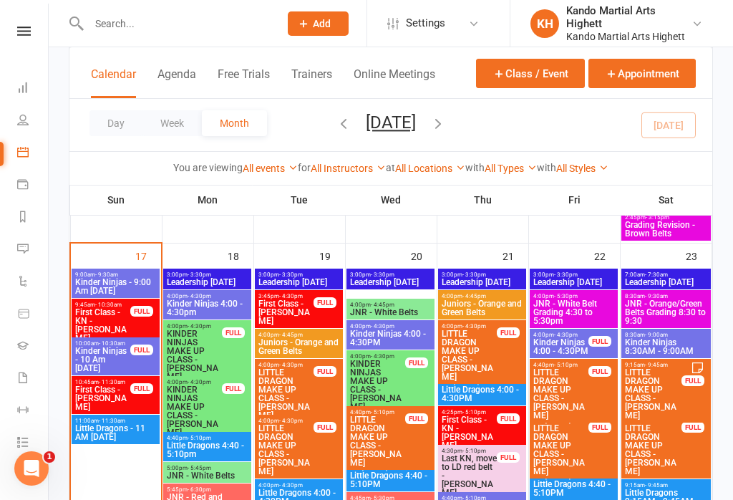
scroll to position [1965, 0]
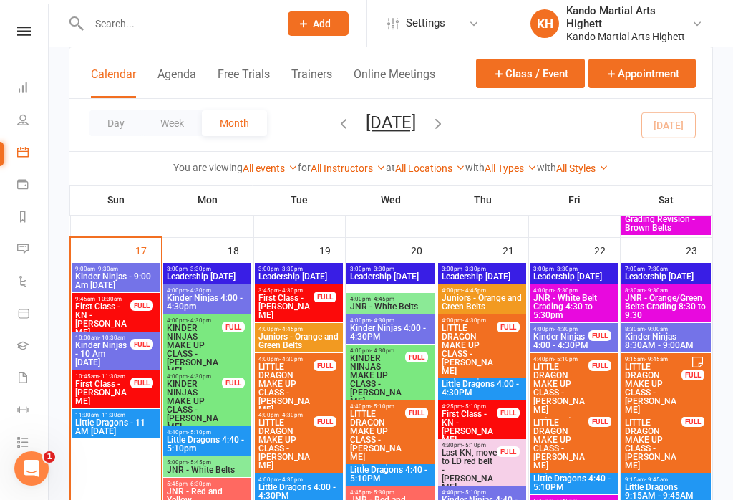
click at [135, 414] on span "11:00am - 11:30am" at bounding box center [115, 415] width 82 height 6
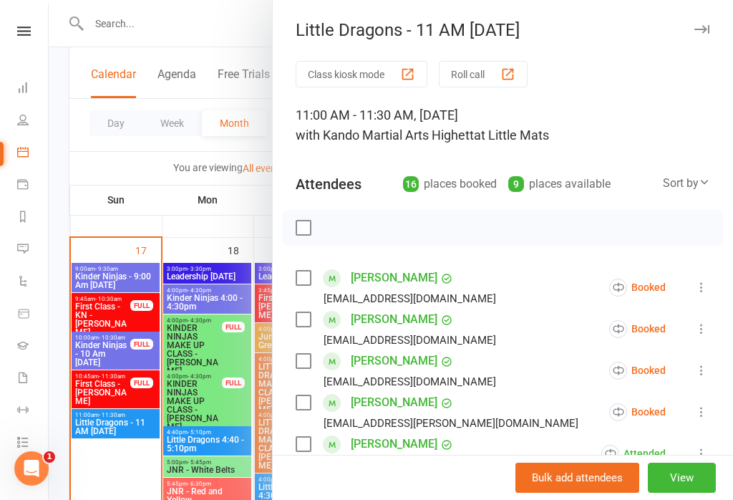
click at [496, 74] on button "Roll call" at bounding box center [483, 74] width 89 height 27
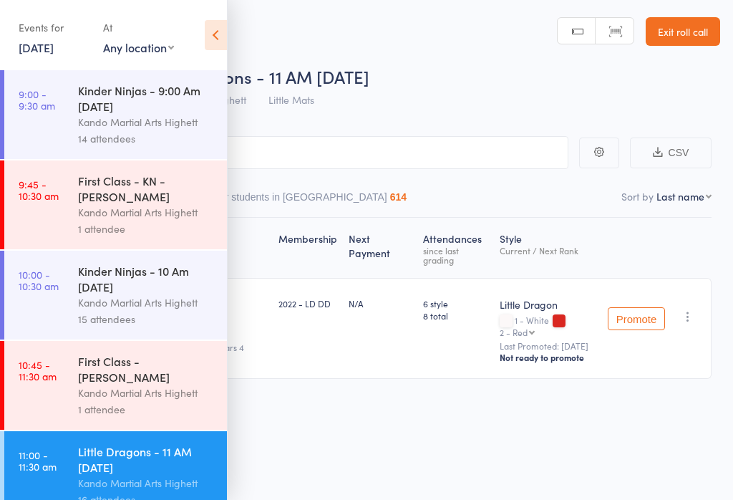
click at [224, 40] on icon at bounding box center [216, 35] width 22 height 30
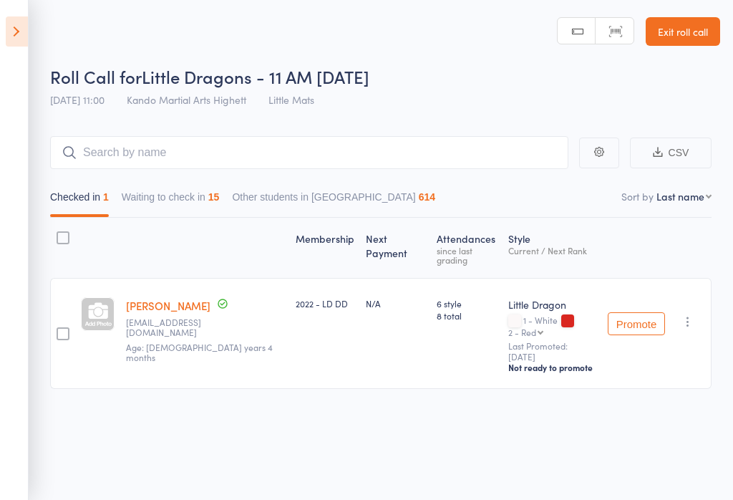
click at [200, 216] on button "Waiting to check in 15" at bounding box center [171, 200] width 98 height 33
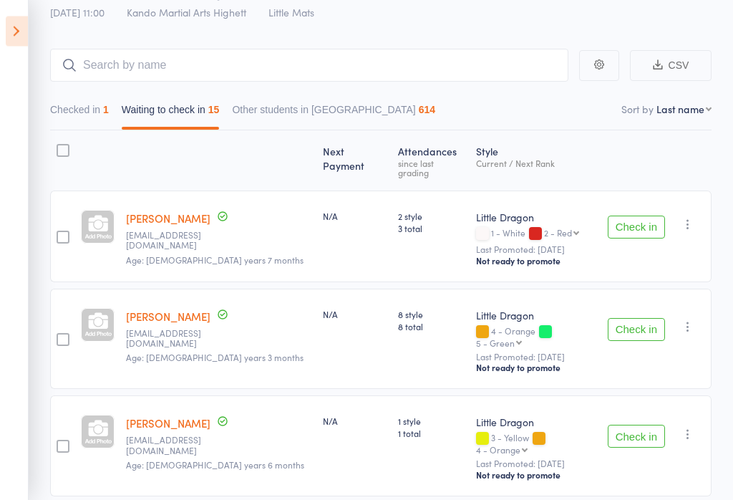
scroll to position [90, 0]
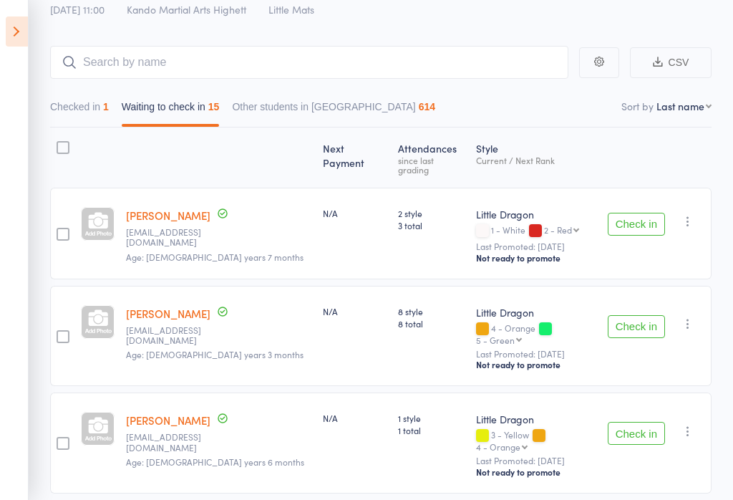
click at [27, 34] on icon at bounding box center [17, 31] width 22 height 30
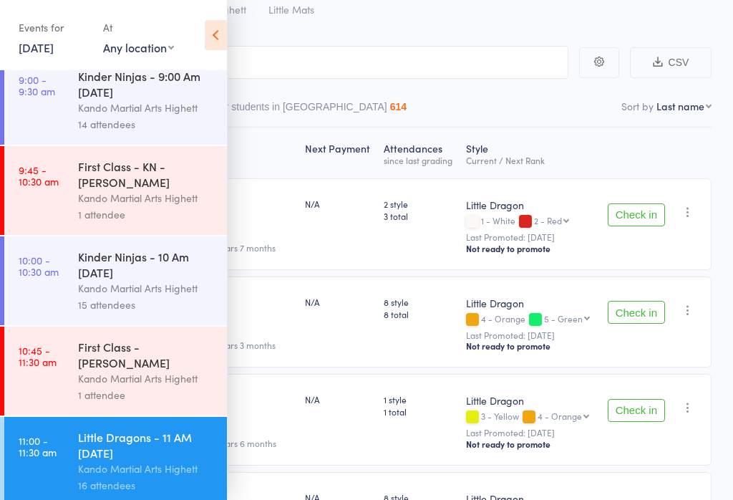
scroll to position [14, 0]
click at [209, 24] on icon at bounding box center [216, 35] width 22 height 30
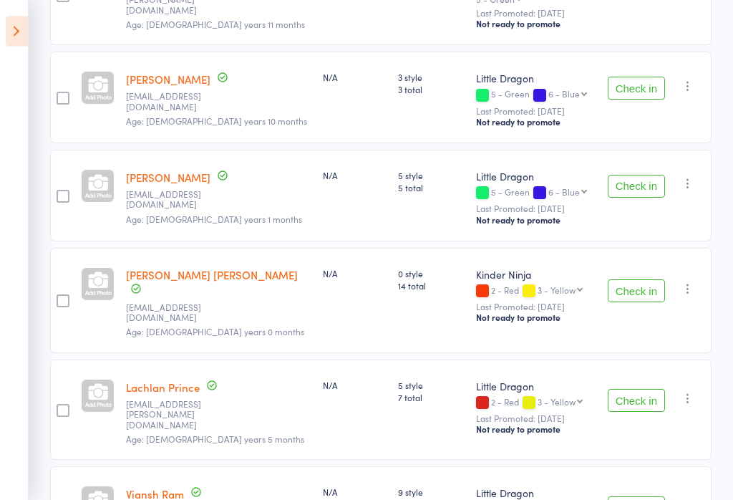
scroll to position [645, 0]
click at [620, 279] on button "Check in" at bounding box center [636, 290] width 57 height 23
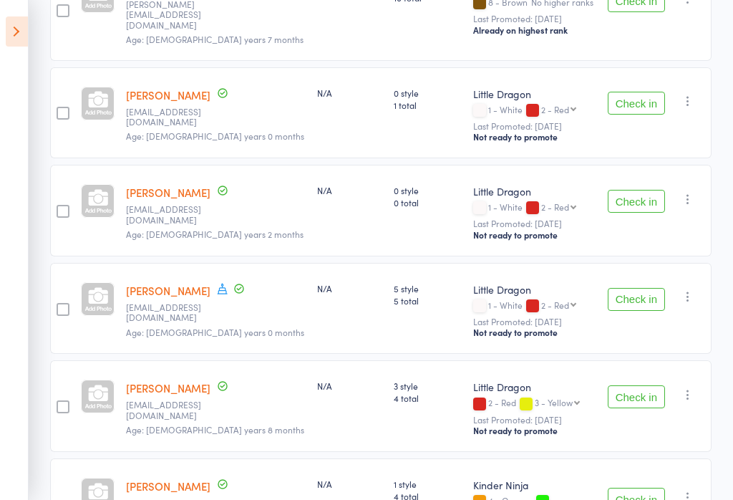
scroll to position [1054, 0]
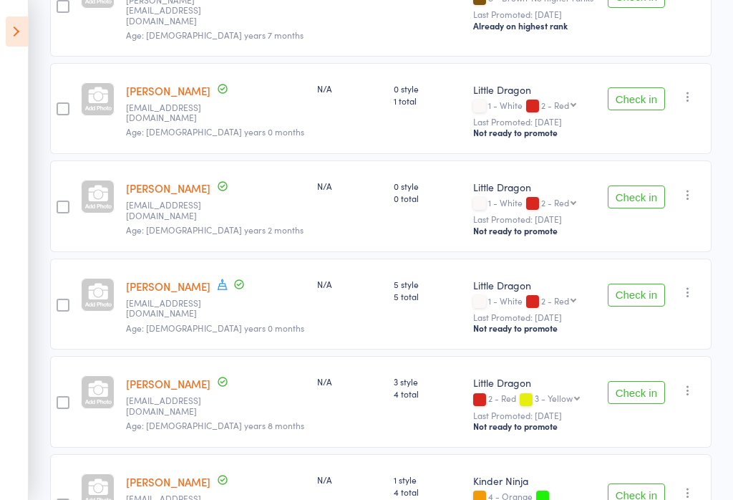
click at [627, 381] on button "Check in" at bounding box center [636, 392] width 57 height 23
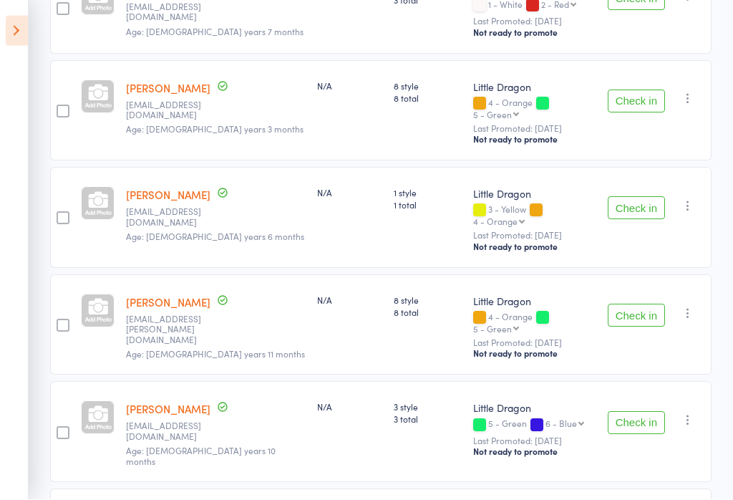
scroll to position [317, 0]
click at [639, 196] on button "Check in" at bounding box center [636, 207] width 57 height 23
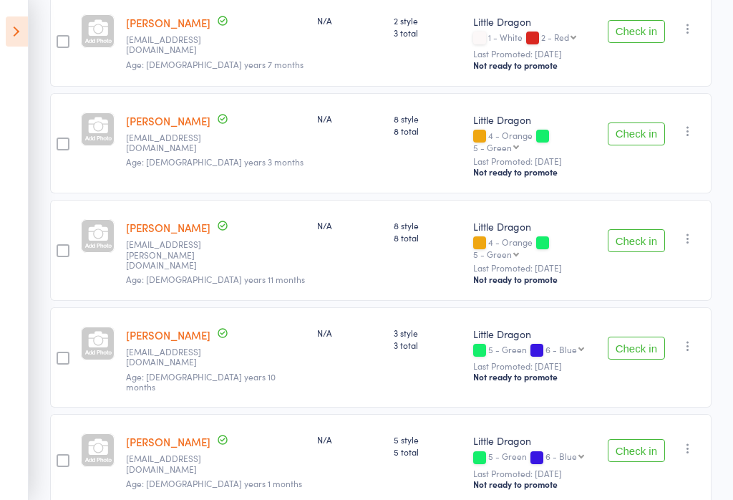
scroll to position [280, 0]
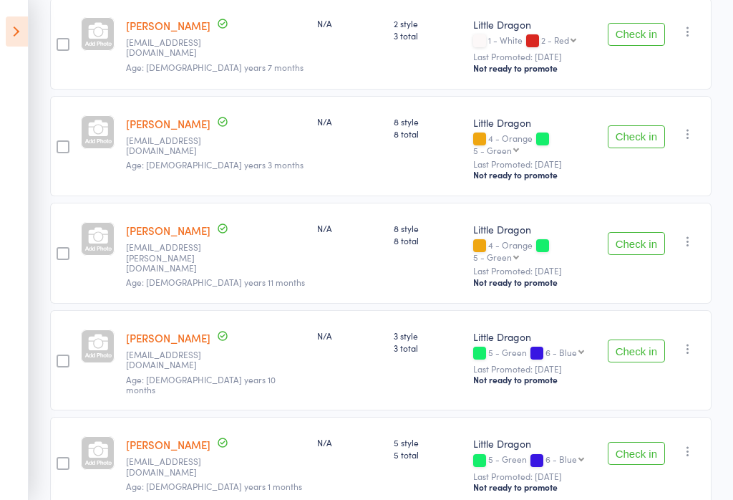
click at [633, 339] on button "Check in" at bounding box center [636, 350] width 57 height 23
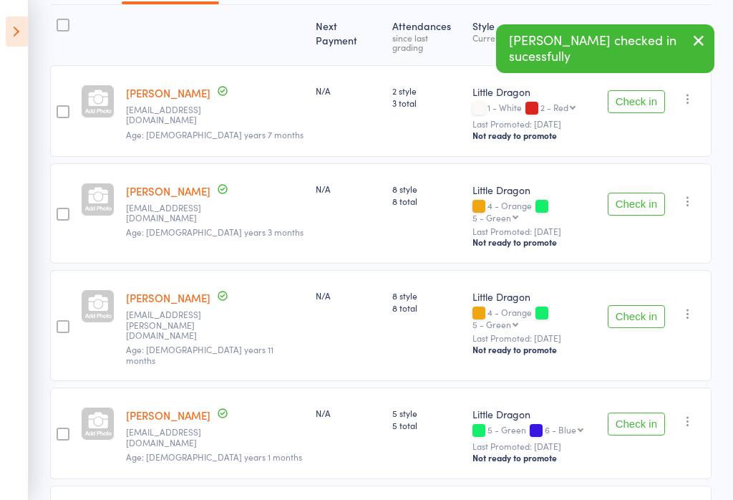
scroll to position [212, 0]
click at [637, 104] on button "Check in" at bounding box center [636, 102] width 57 height 23
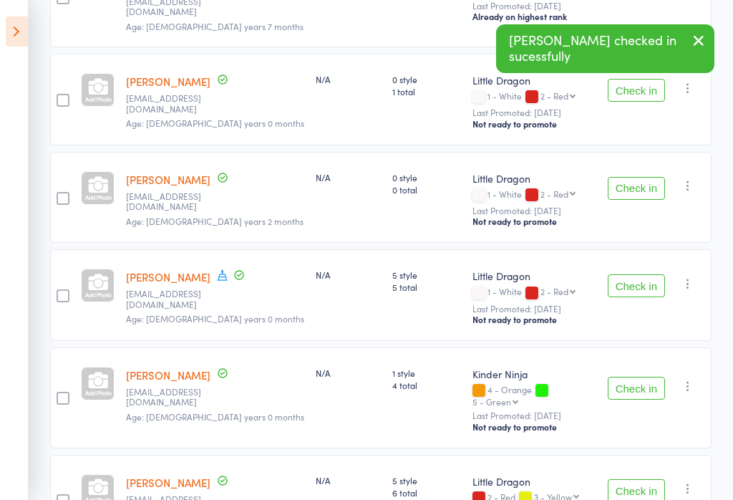
scroll to position [789, 0]
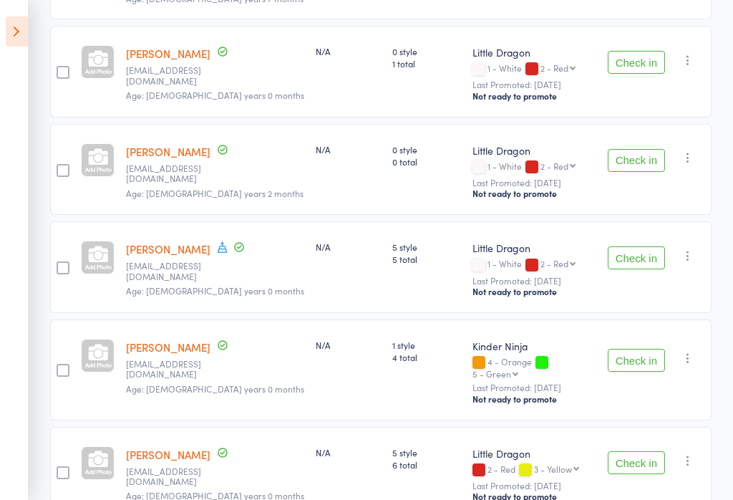
click at [640, 451] on button "Check in" at bounding box center [636, 462] width 57 height 23
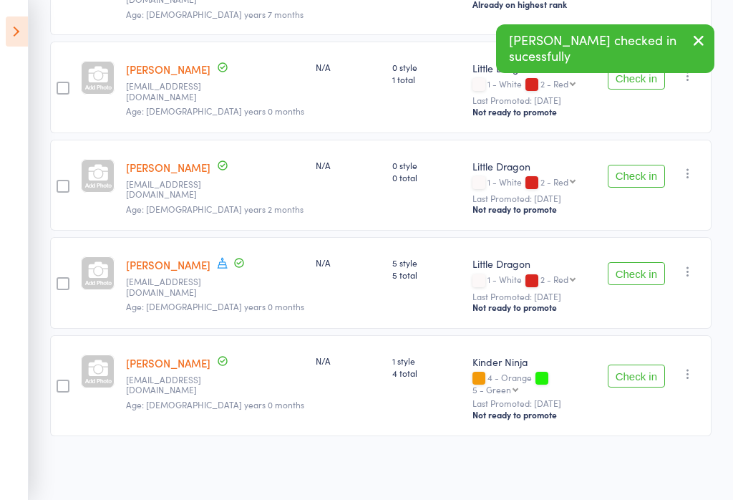
scroll to position [690, 0]
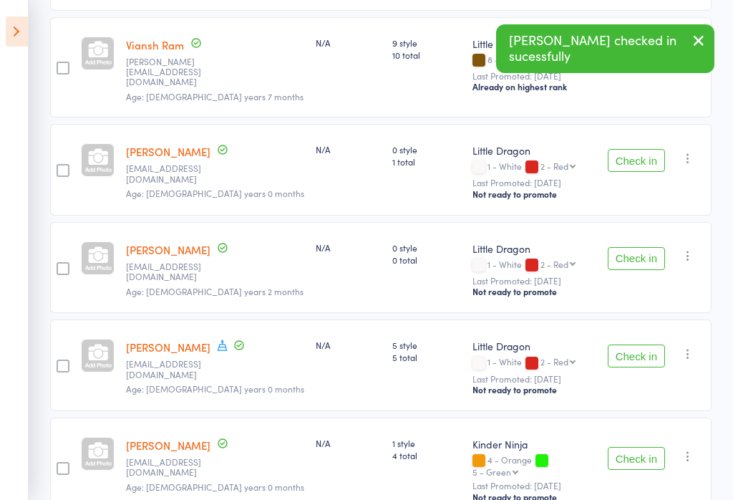
click at [227, 339] on icon at bounding box center [222, 345] width 13 height 13
click at [358, 496] on div "Next Payment Atten­dances since last grading Style Current / Next Rank [PERSON_…" at bounding box center [381, 54] width 662 height 1055
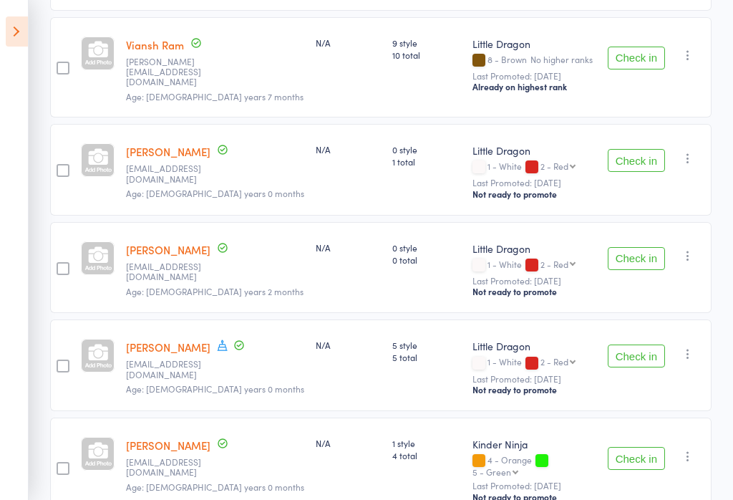
click at [630, 447] on button "Check in" at bounding box center [636, 458] width 57 height 23
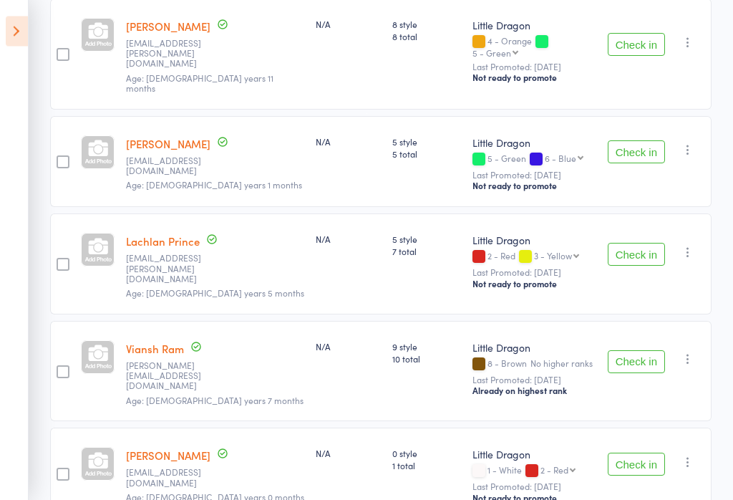
scroll to position [387, 0]
click at [628, 243] on button "Check in" at bounding box center [636, 254] width 57 height 23
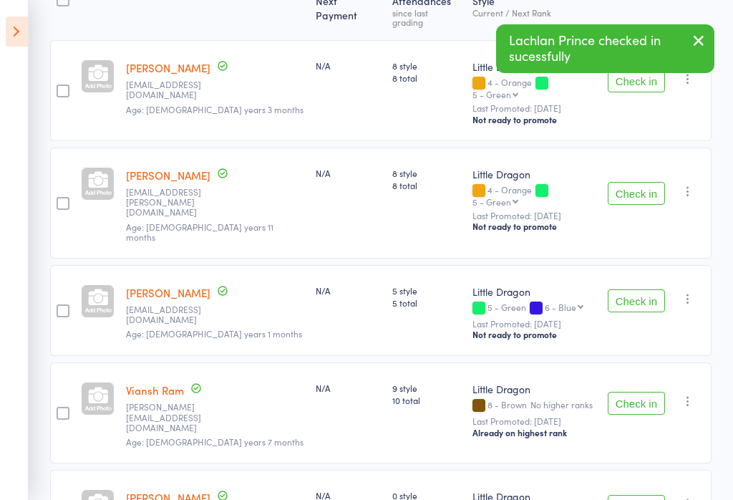
scroll to position [221, 0]
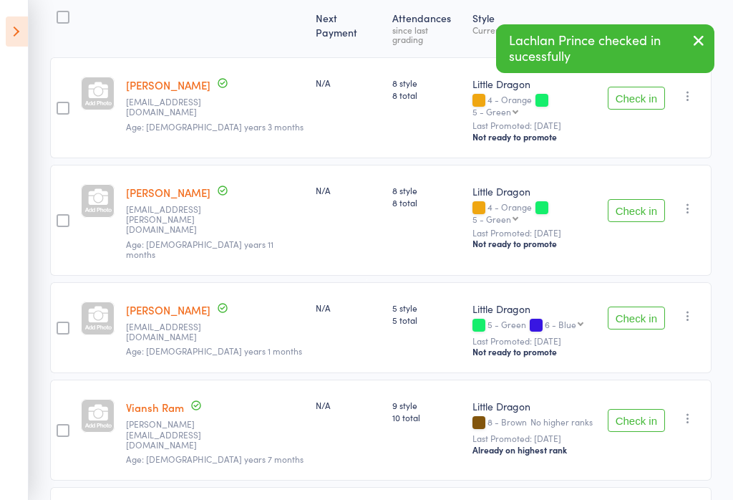
click at [635, 199] on button "Check in" at bounding box center [636, 210] width 57 height 23
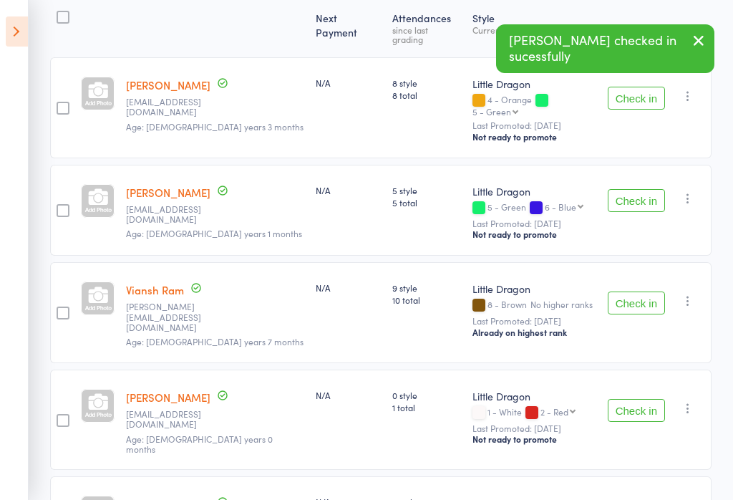
click at [632, 93] on button "Check in" at bounding box center [636, 98] width 57 height 23
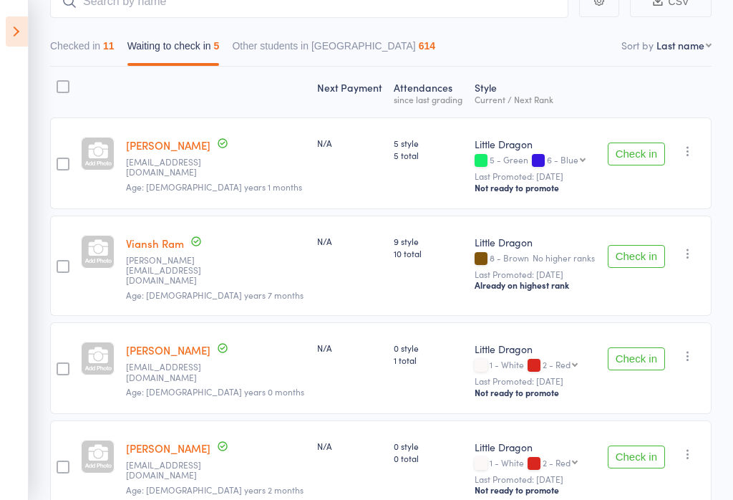
scroll to position [150, 0]
click at [728, 302] on main "CSV Checked in 11 Waiting to check in 5 Other students in Little Dragon 614 Sor…" at bounding box center [366, 319] width 733 height 710
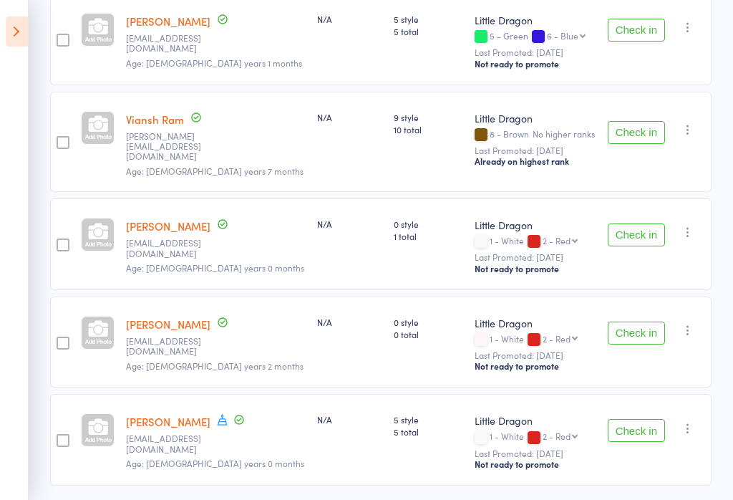
scroll to position [274, 0]
